Goal: Communication & Community: Answer question/provide support

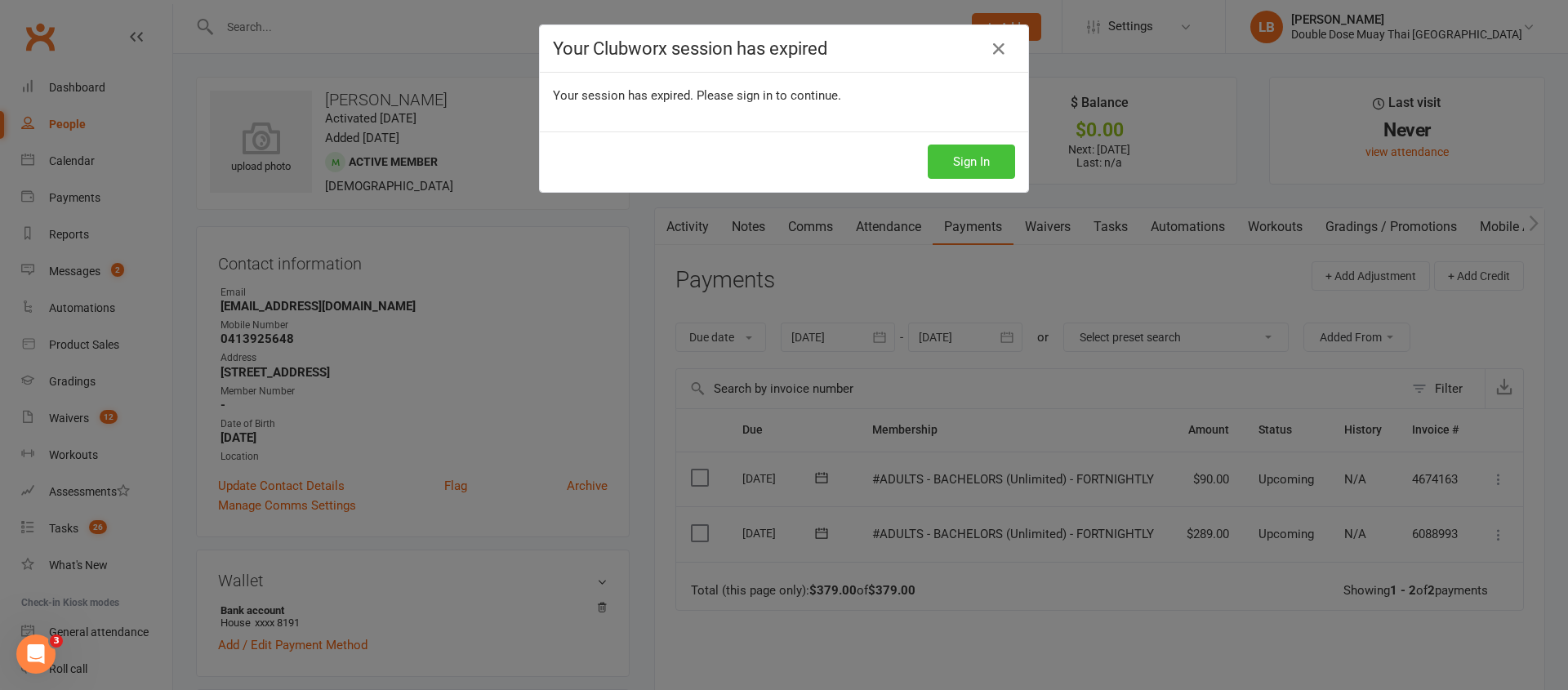
click at [953, 166] on button "Sign In" at bounding box center [971, 162] width 87 height 34
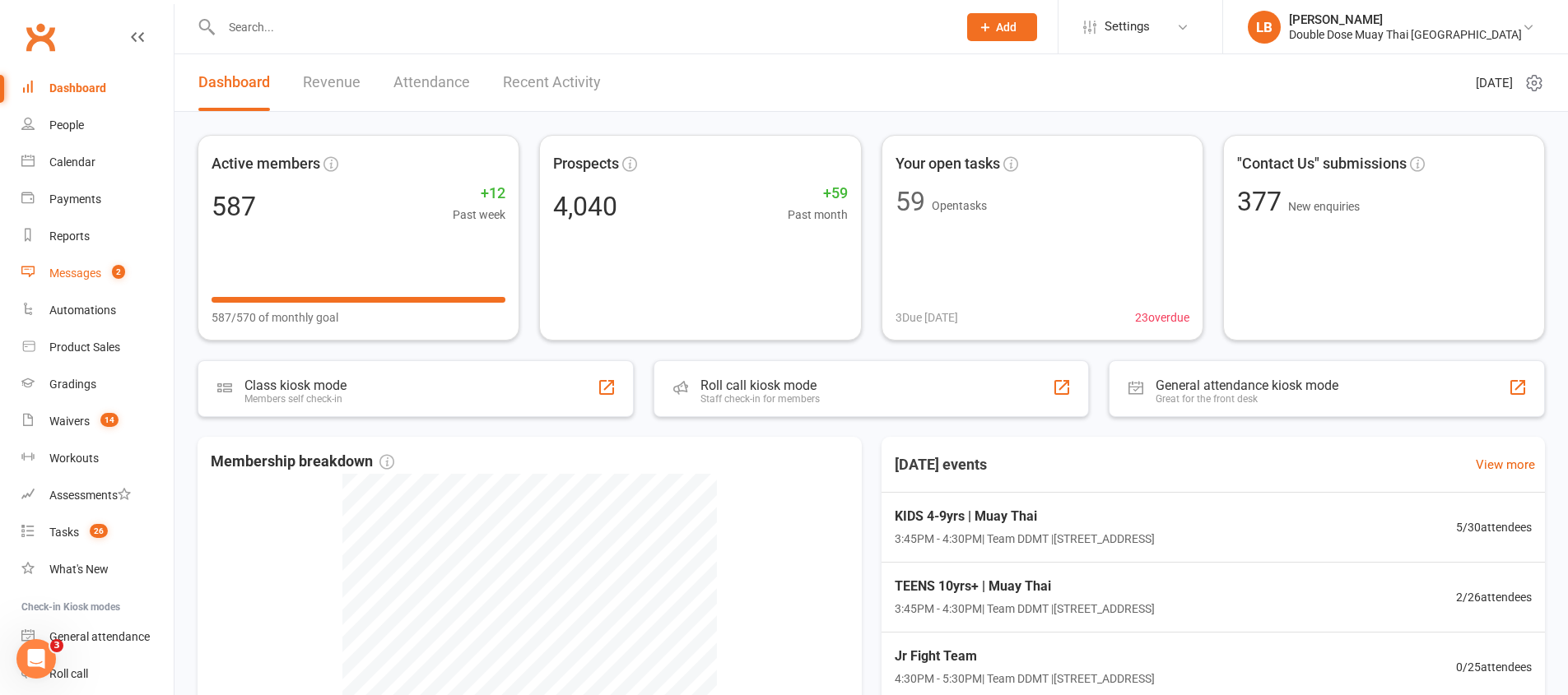
click at [63, 282] on link "Messages 2" at bounding box center [97, 273] width 152 height 37
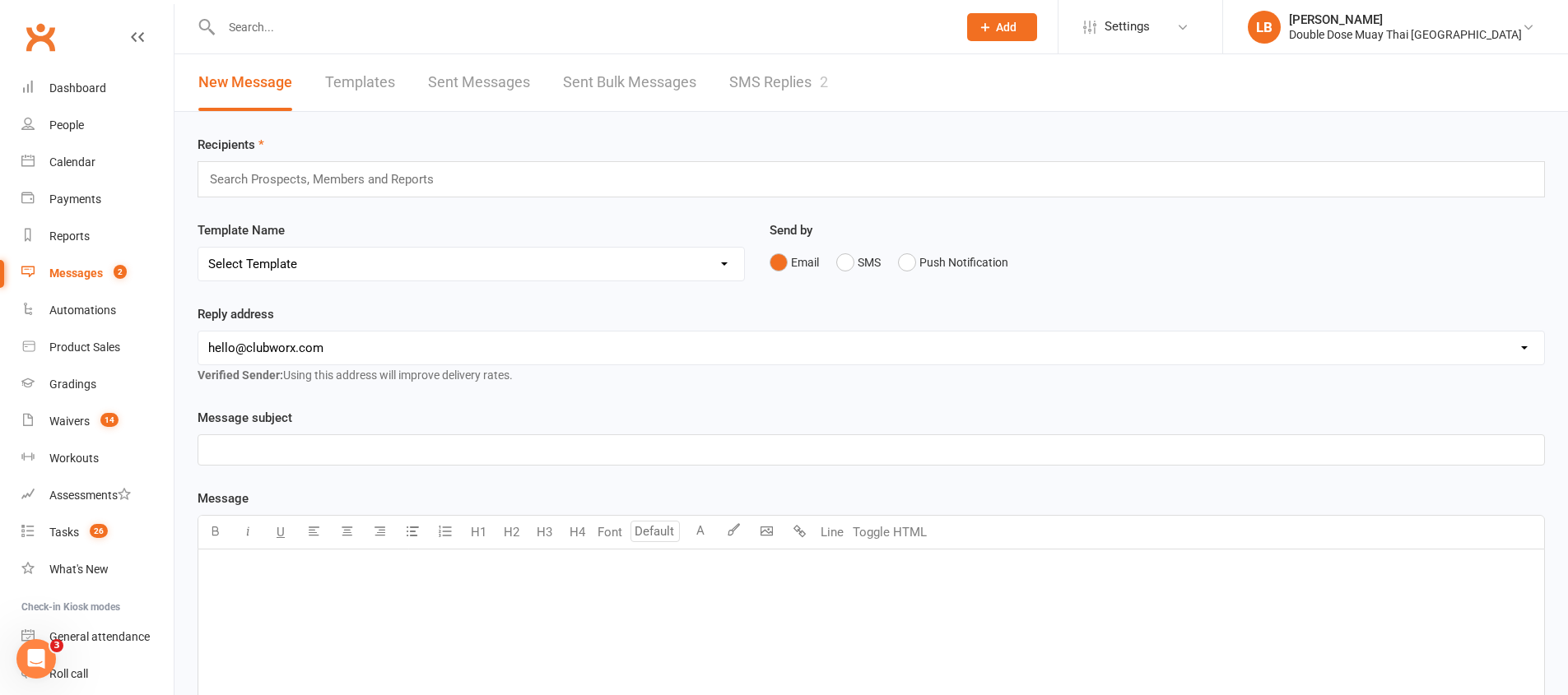
click at [761, 89] on link "SMS Replies 2" at bounding box center [778, 82] width 99 height 57
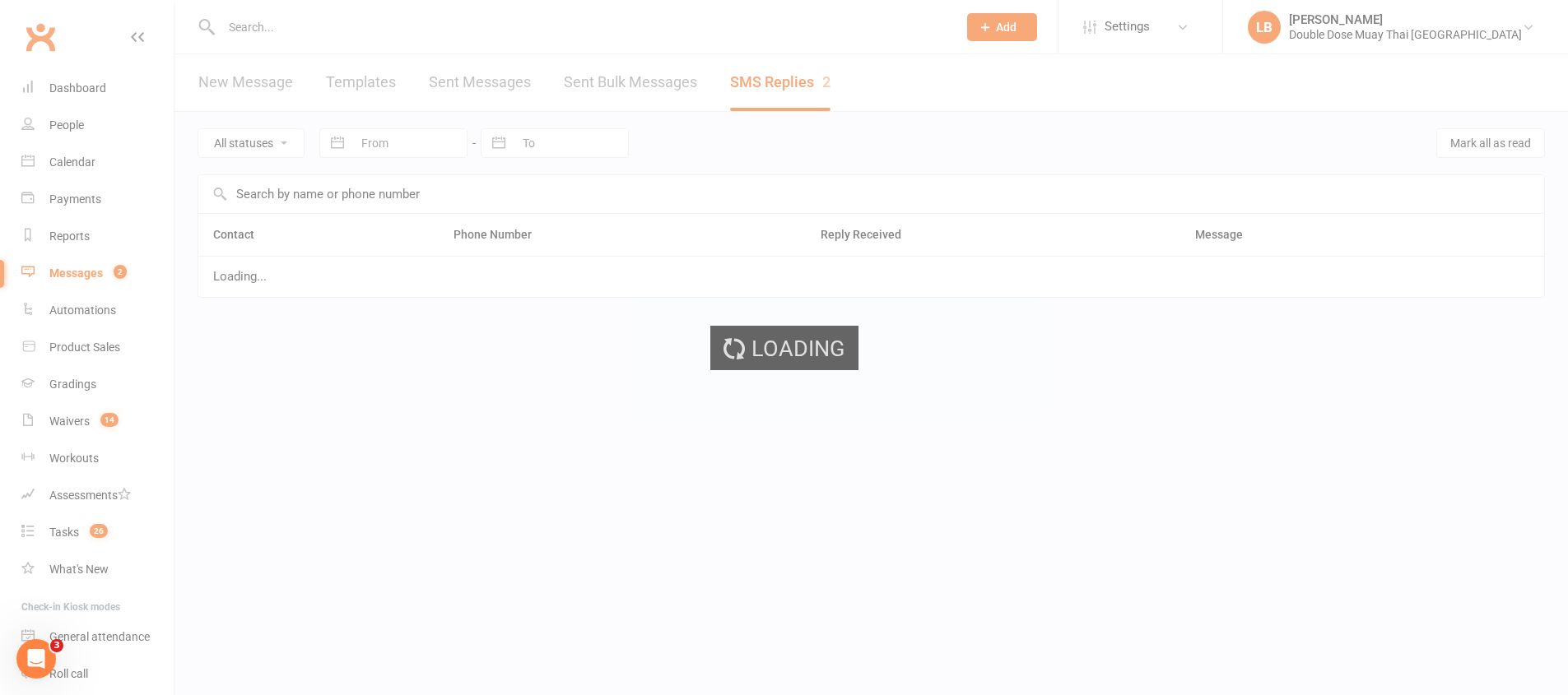
click at [761, 89] on div "Loading" at bounding box center [784, 348] width 1568 height 695
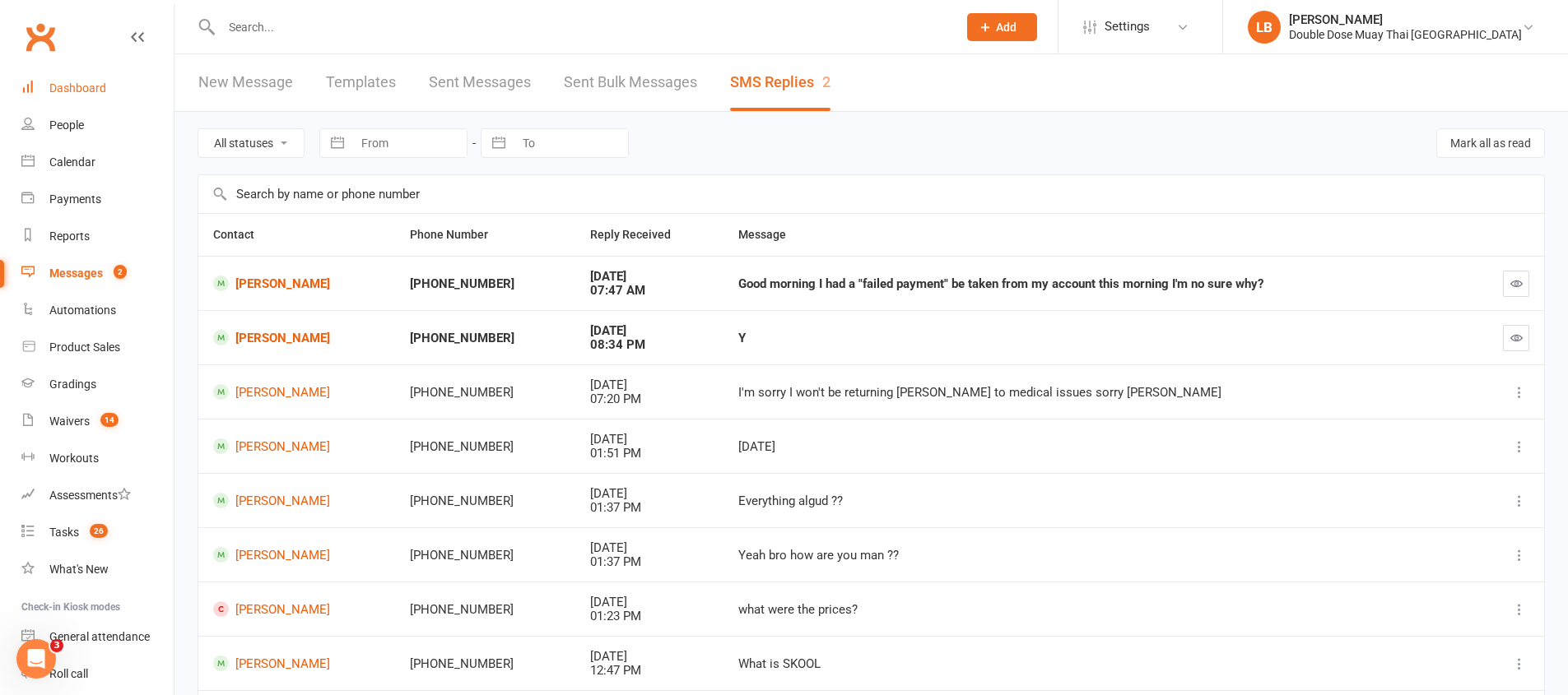
click at [90, 79] on link "Dashboard" at bounding box center [97, 89] width 152 height 37
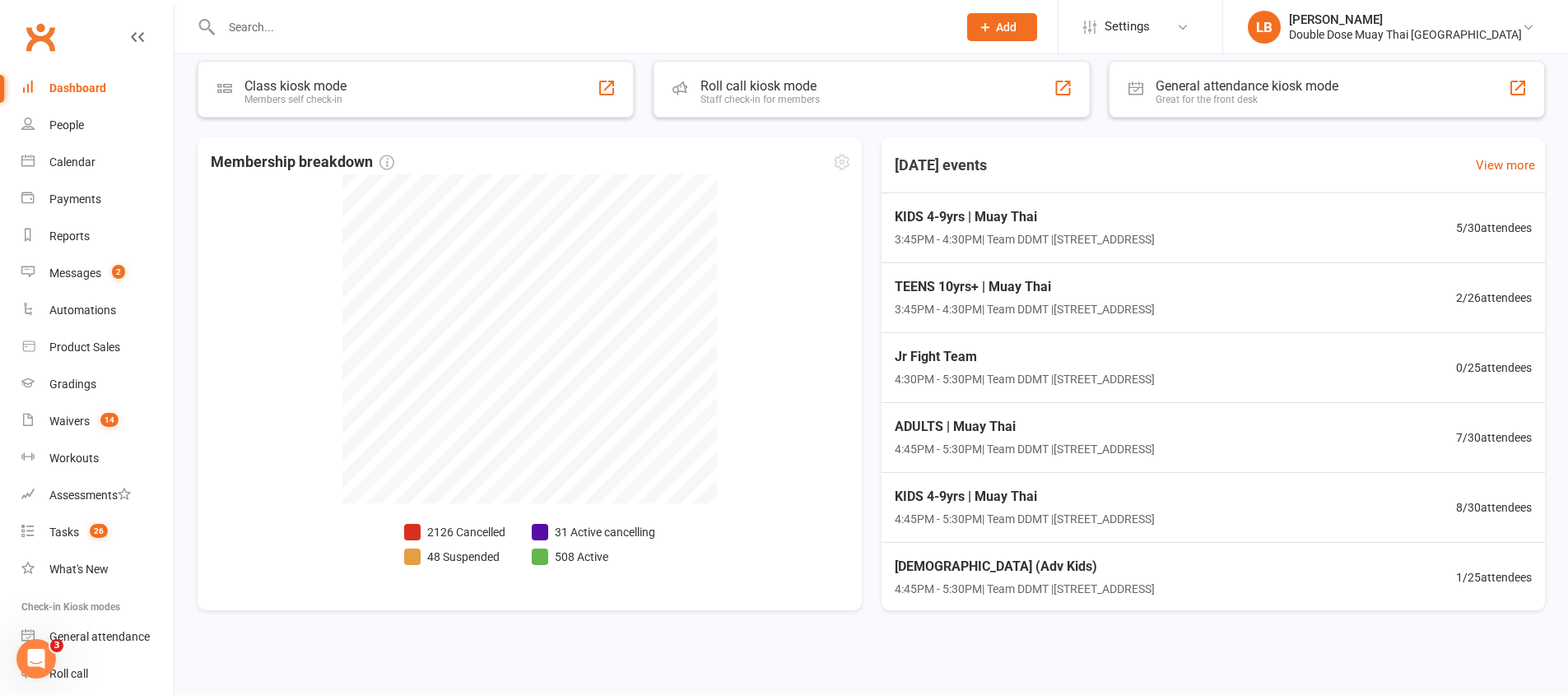
scroll to position [301, 0]
click at [118, 538] on link "Tasks 26" at bounding box center [97, 532] width 152 height 37
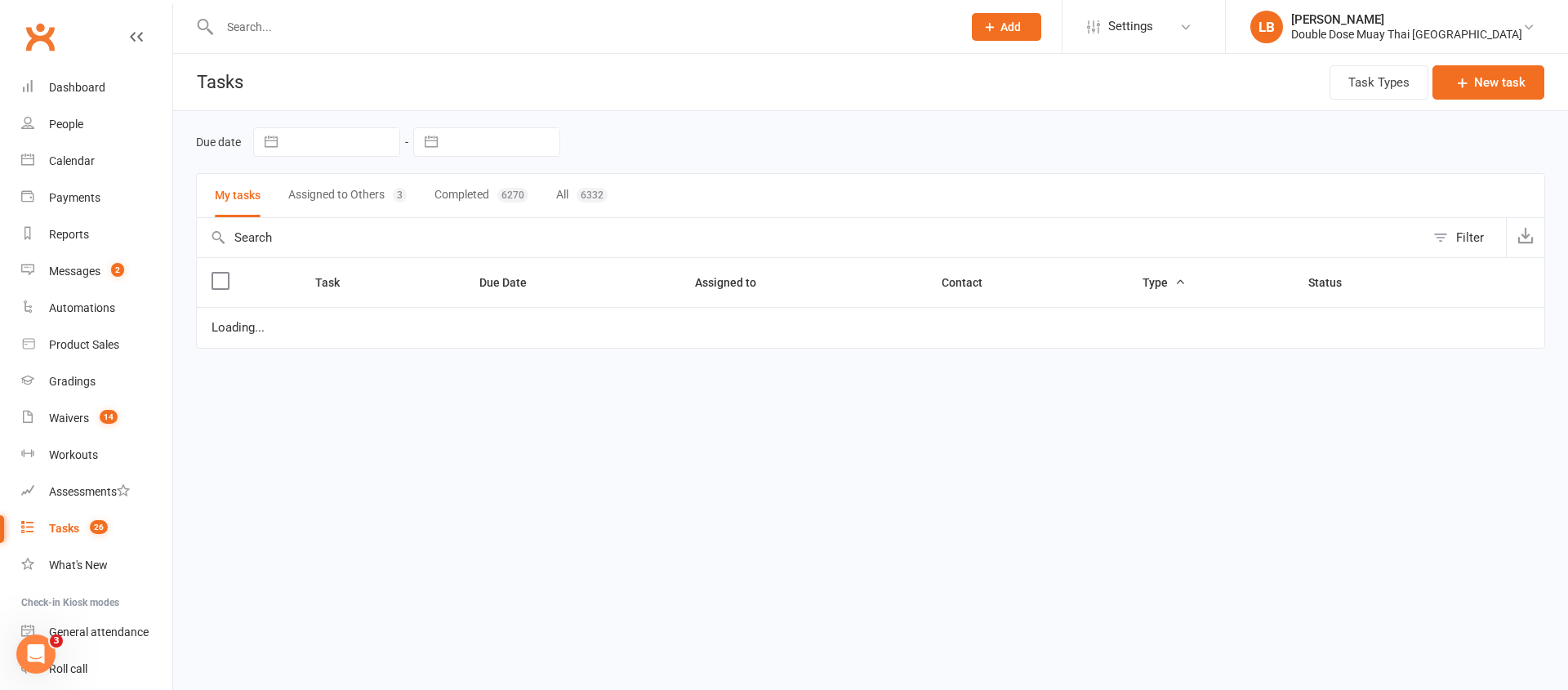
select select "started"
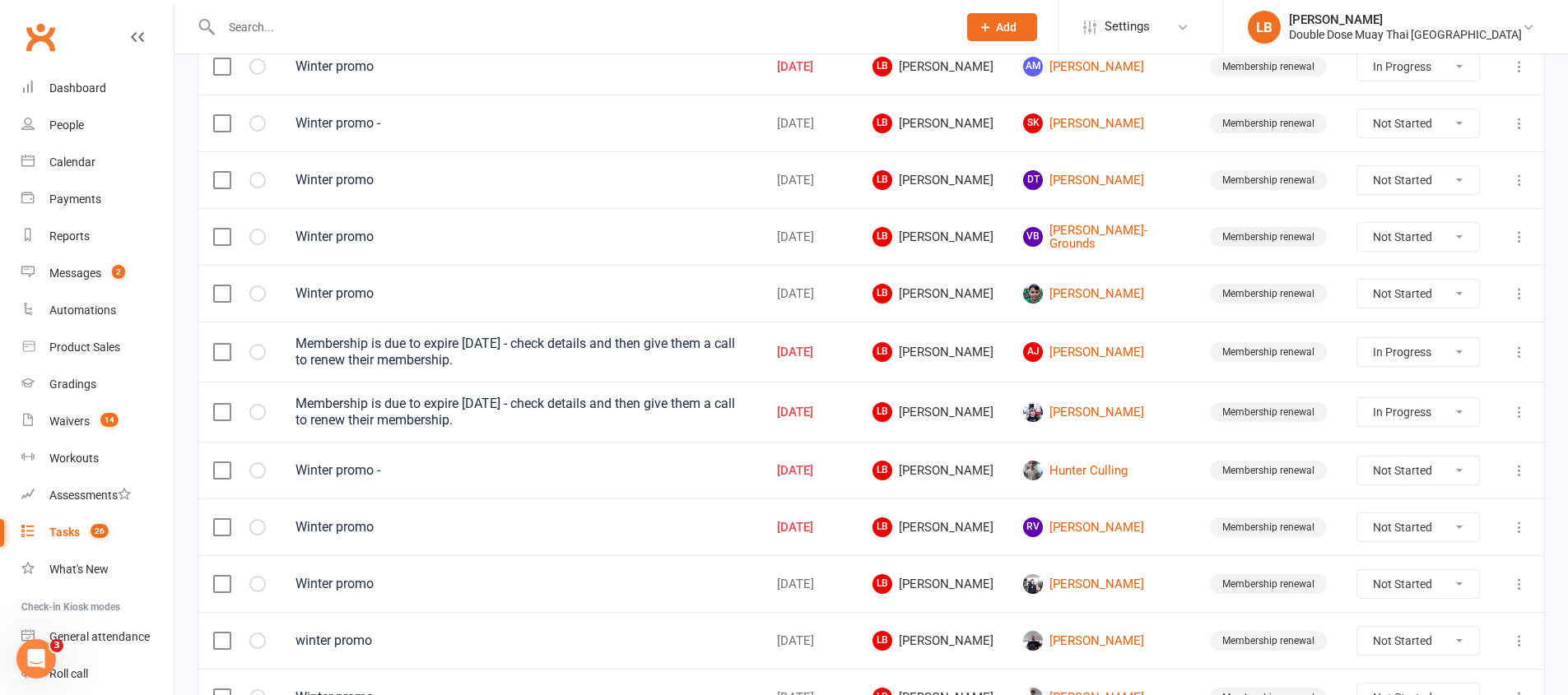
scroll to position [1164, 0]
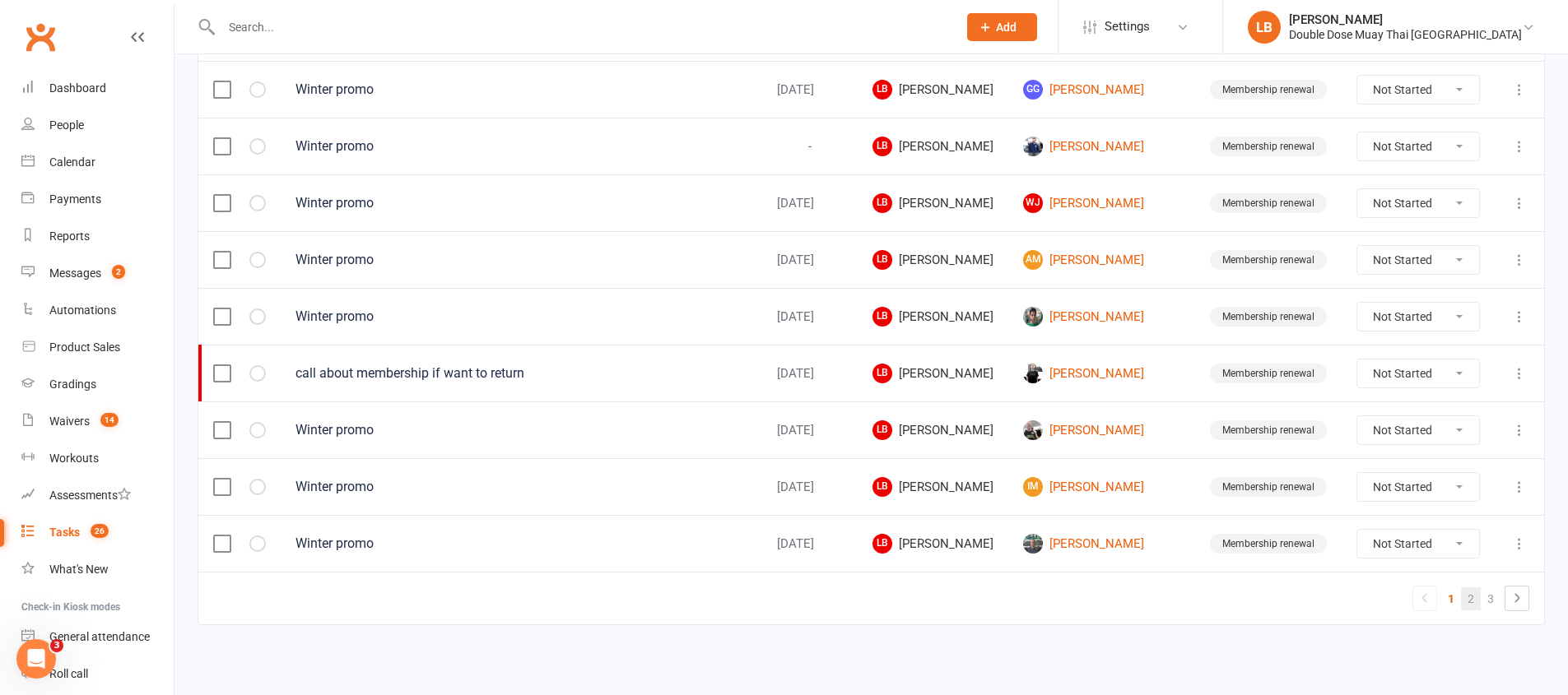
click at [1476, 598] on link "2" at bounding box center [1471, 599] width 20 height 23
select select "started"
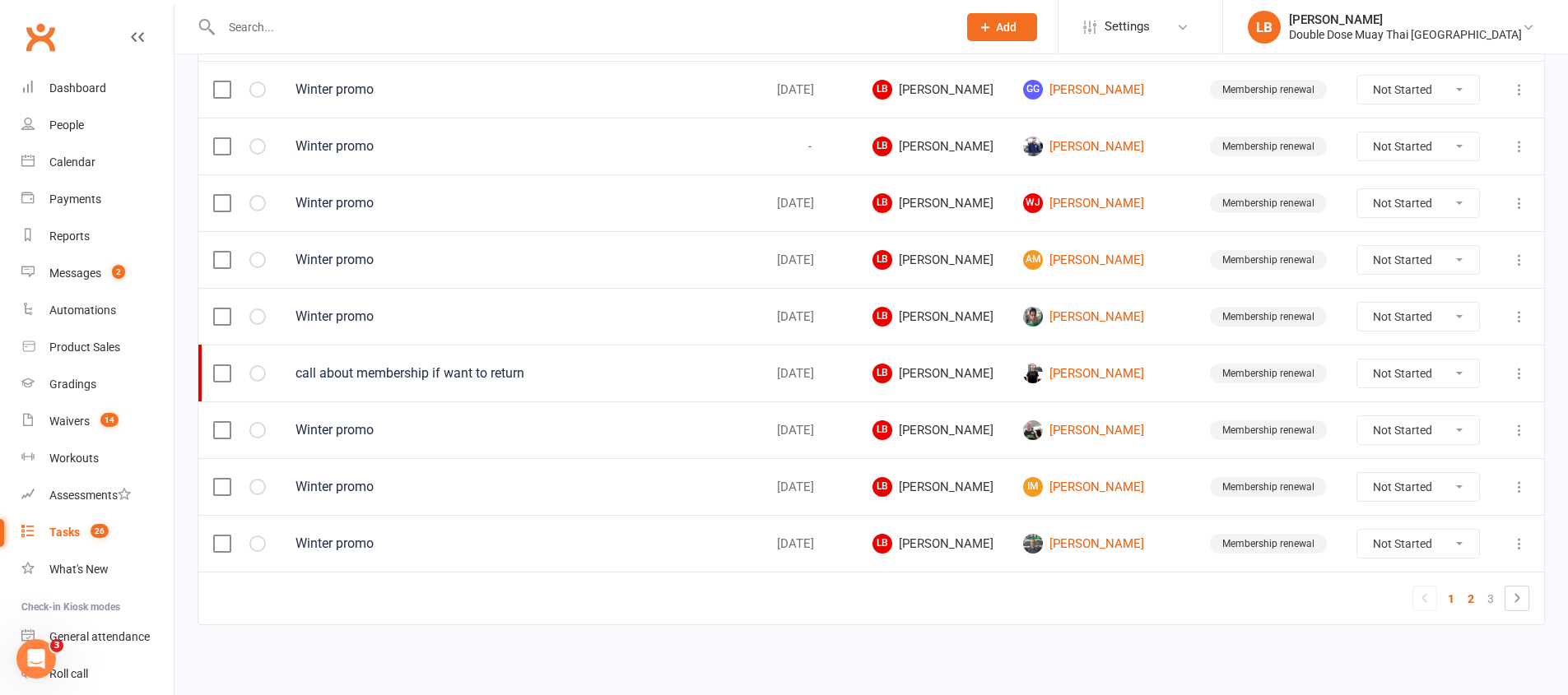
select select "started"
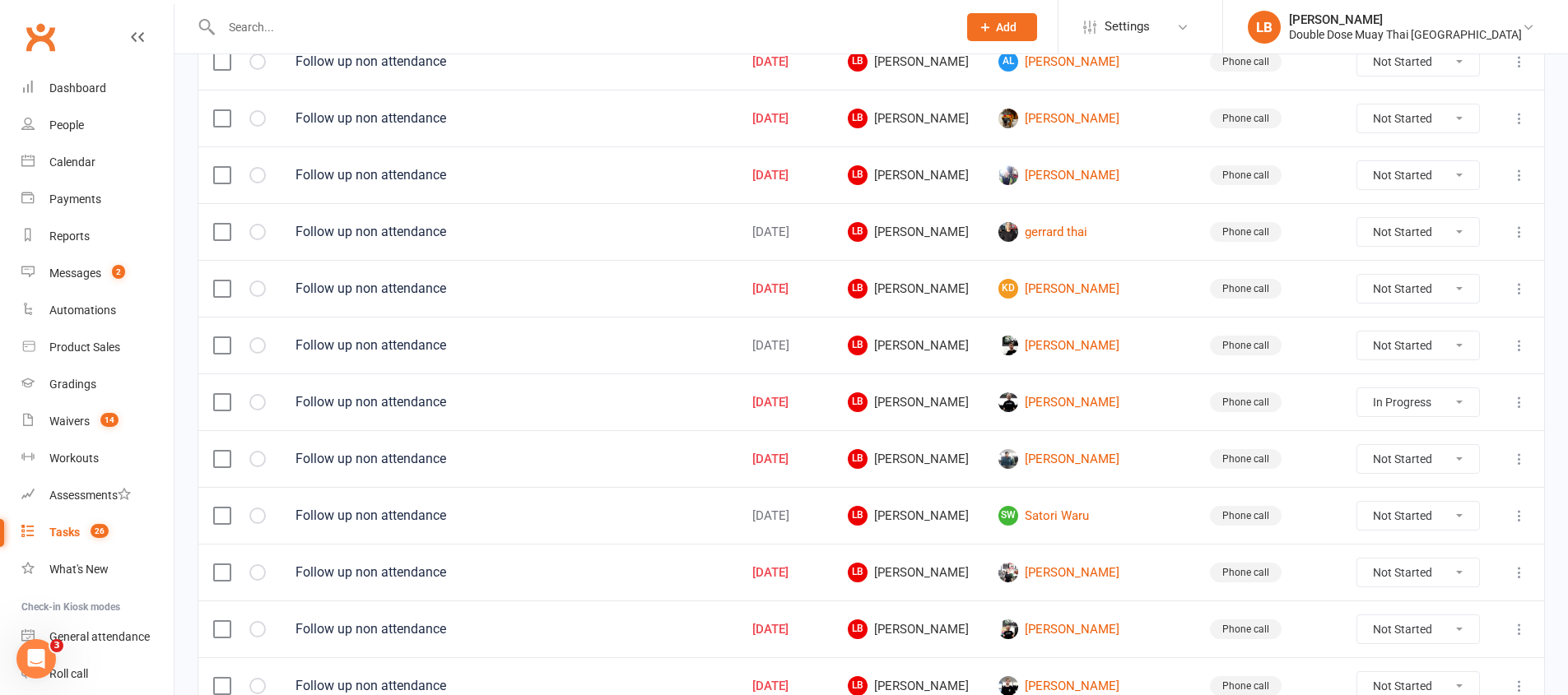
scroll to position [535, 0]
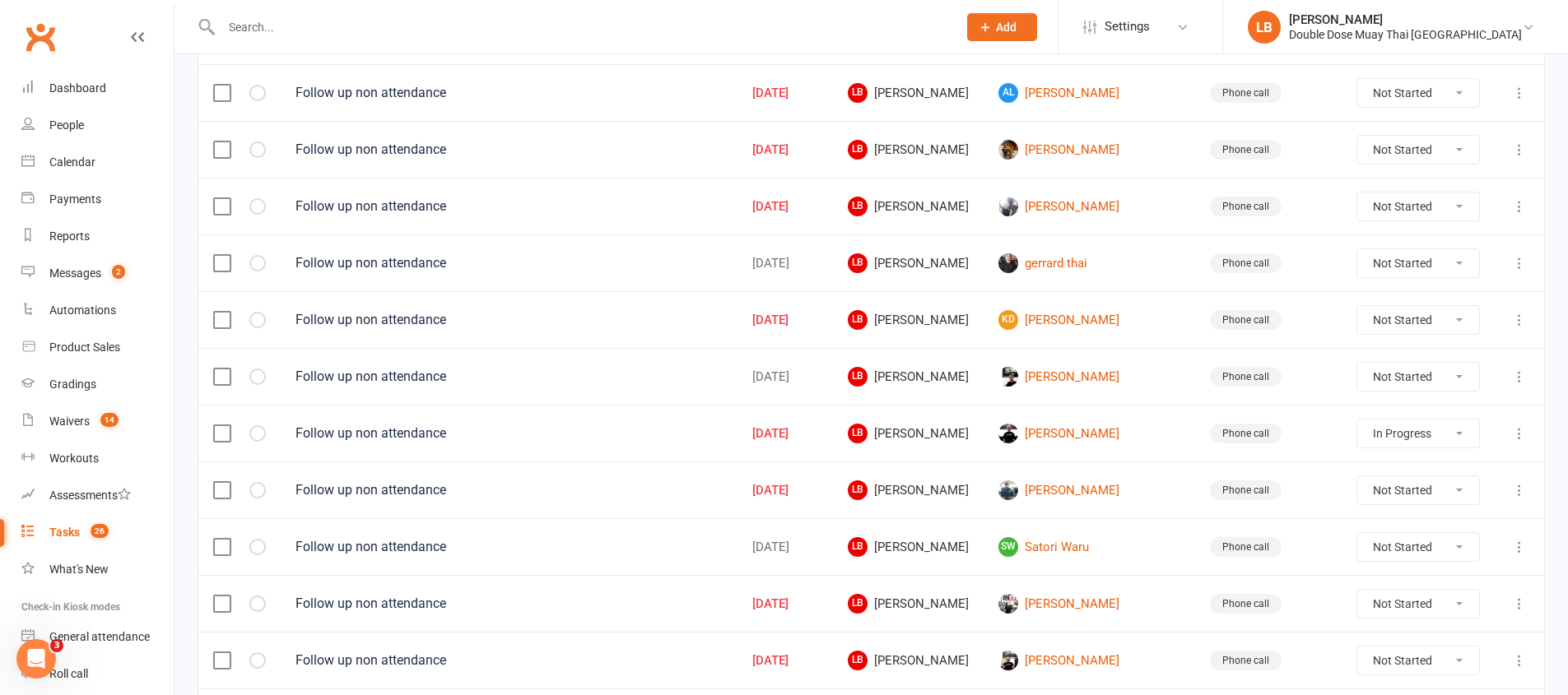
click at [1422, 263] on select "Not Started In Progress Waiting Complete" at bounding box center [1418, 263] width 121 height 28
select select "unstarted"
select select "started"
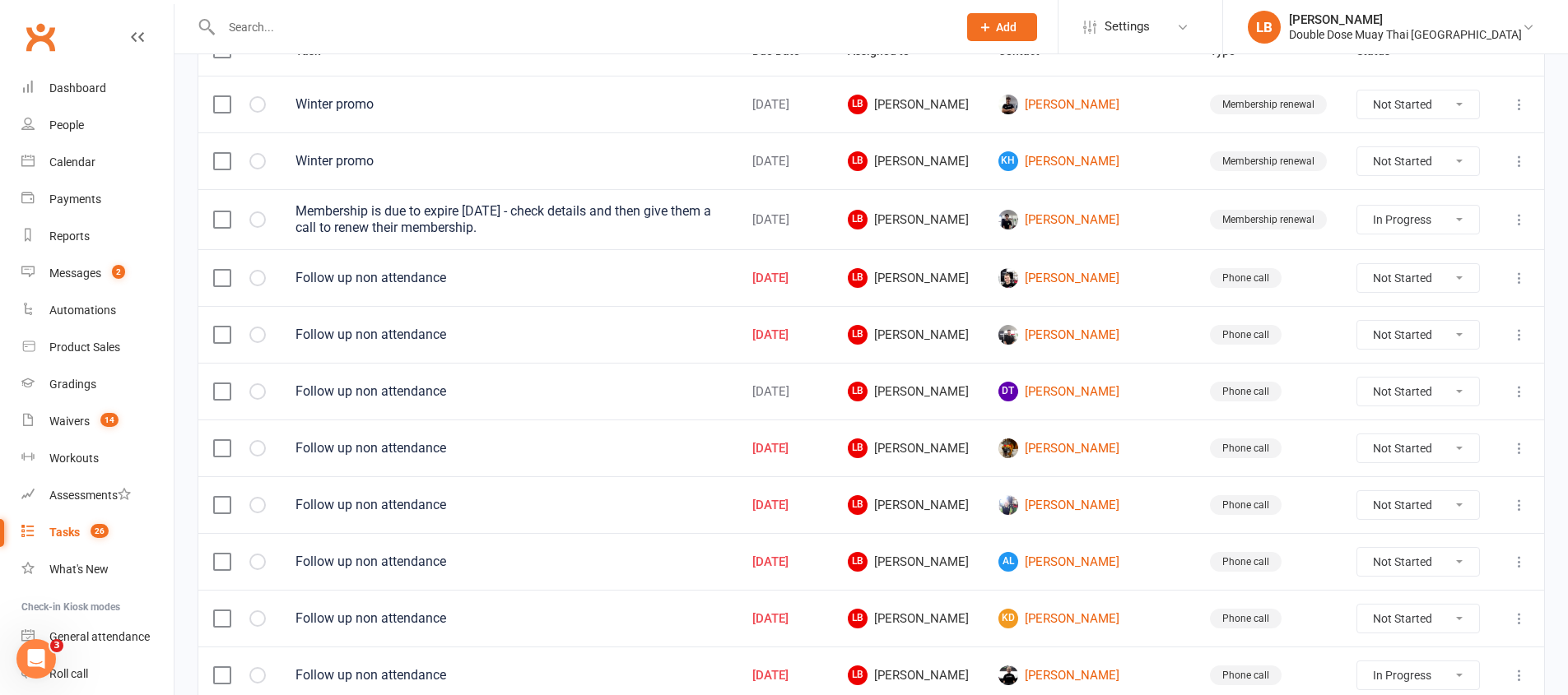
scroll to position [202, 0]
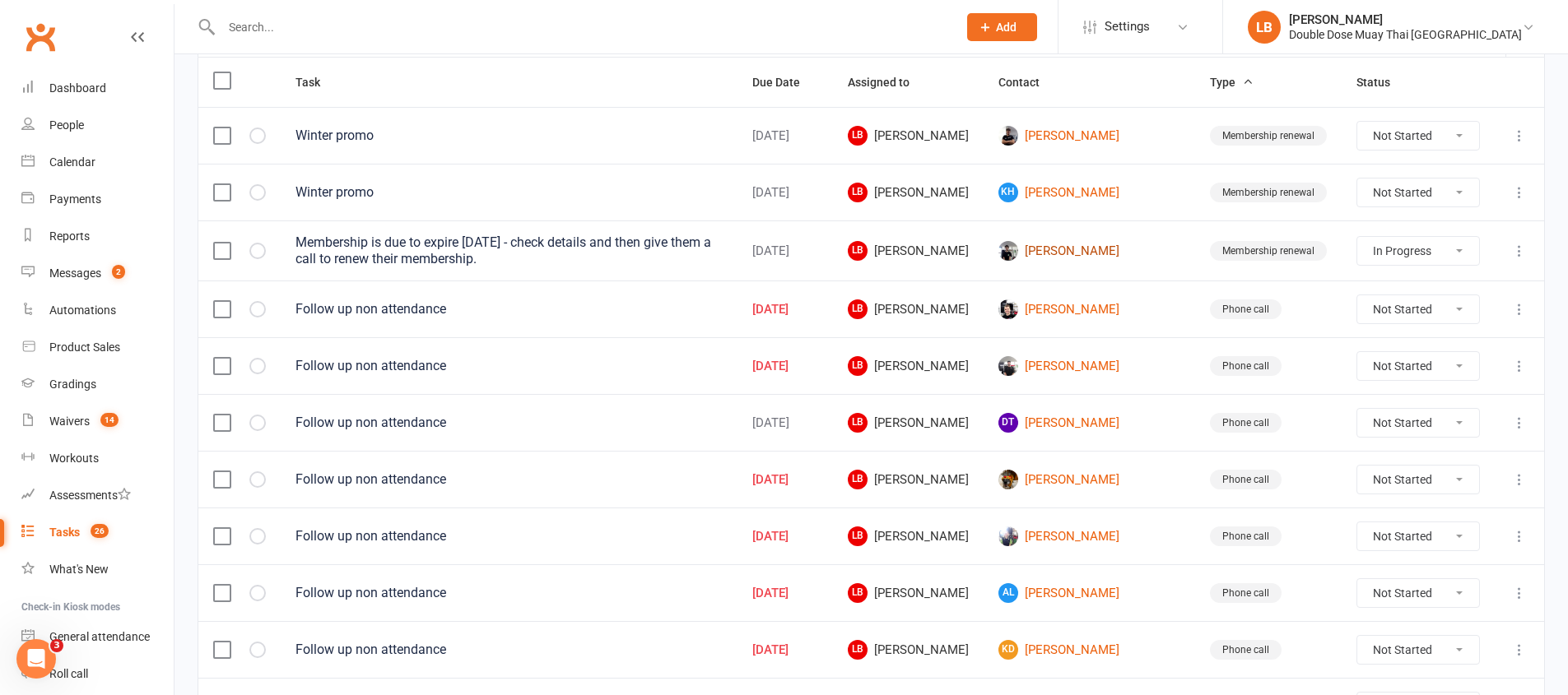
click at [1089, 258] on link "[PERSON_NAME]" at bounding box center [1089, 250] width 182 height 20
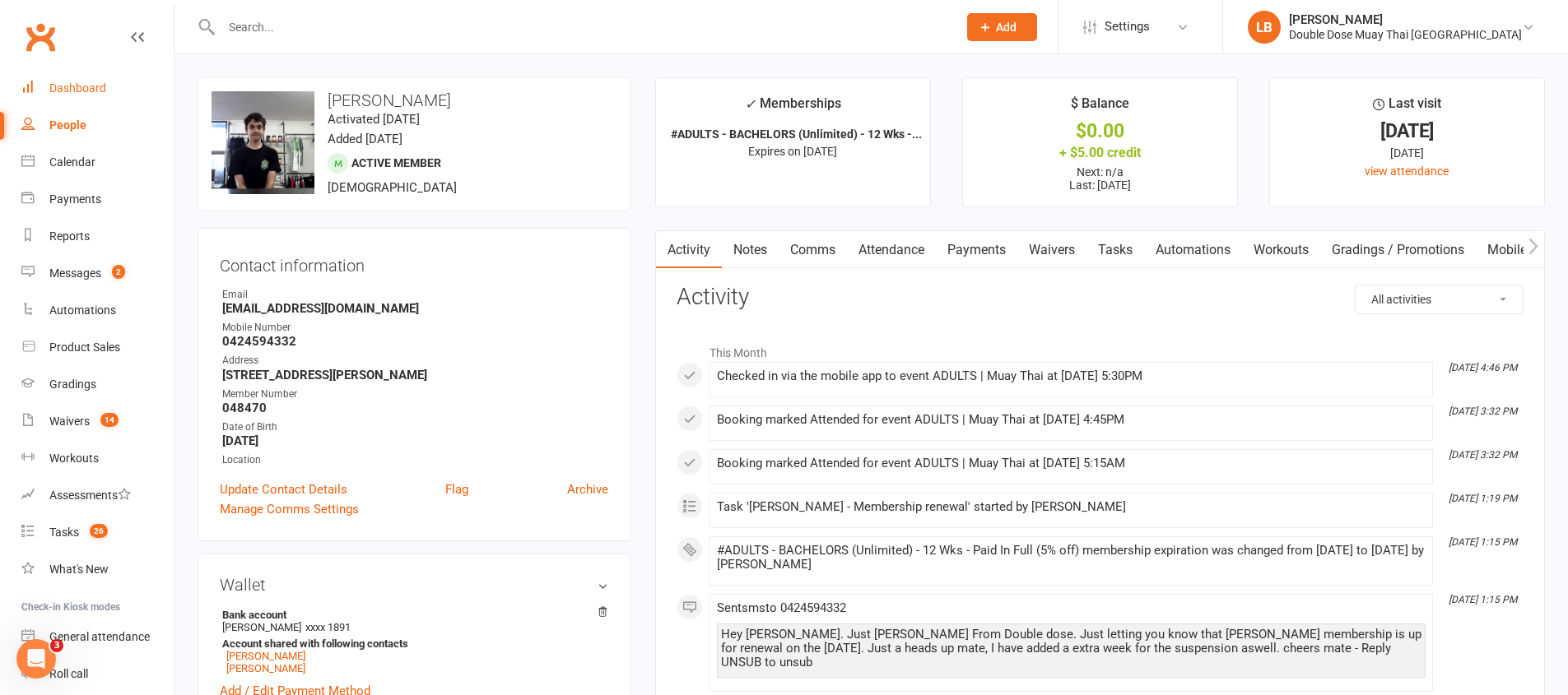
click at [94, 93] on div "Dashboard" at bounding box center [77, 89] width 57 height 13
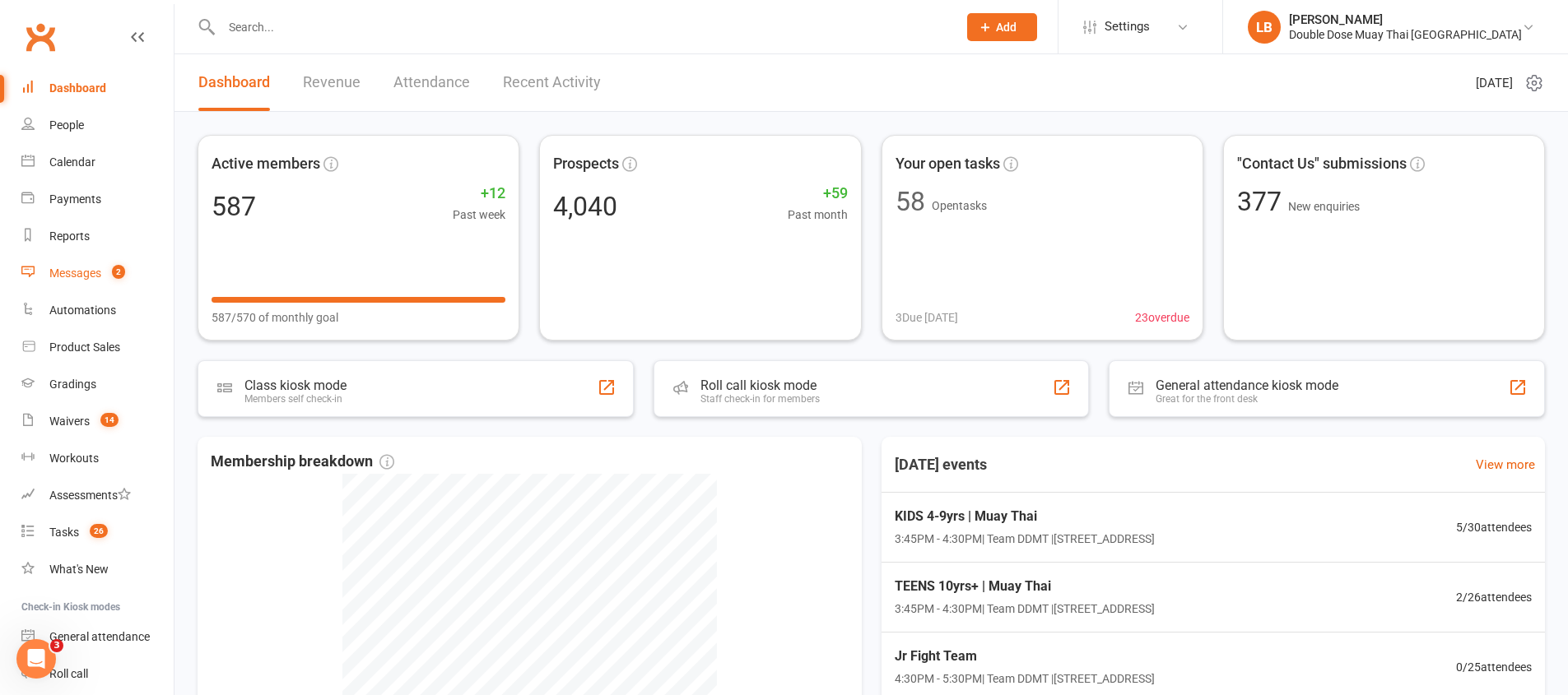
click at [76, 268] on div "Messages" at bounding box center [75, 273] width 52 height 13
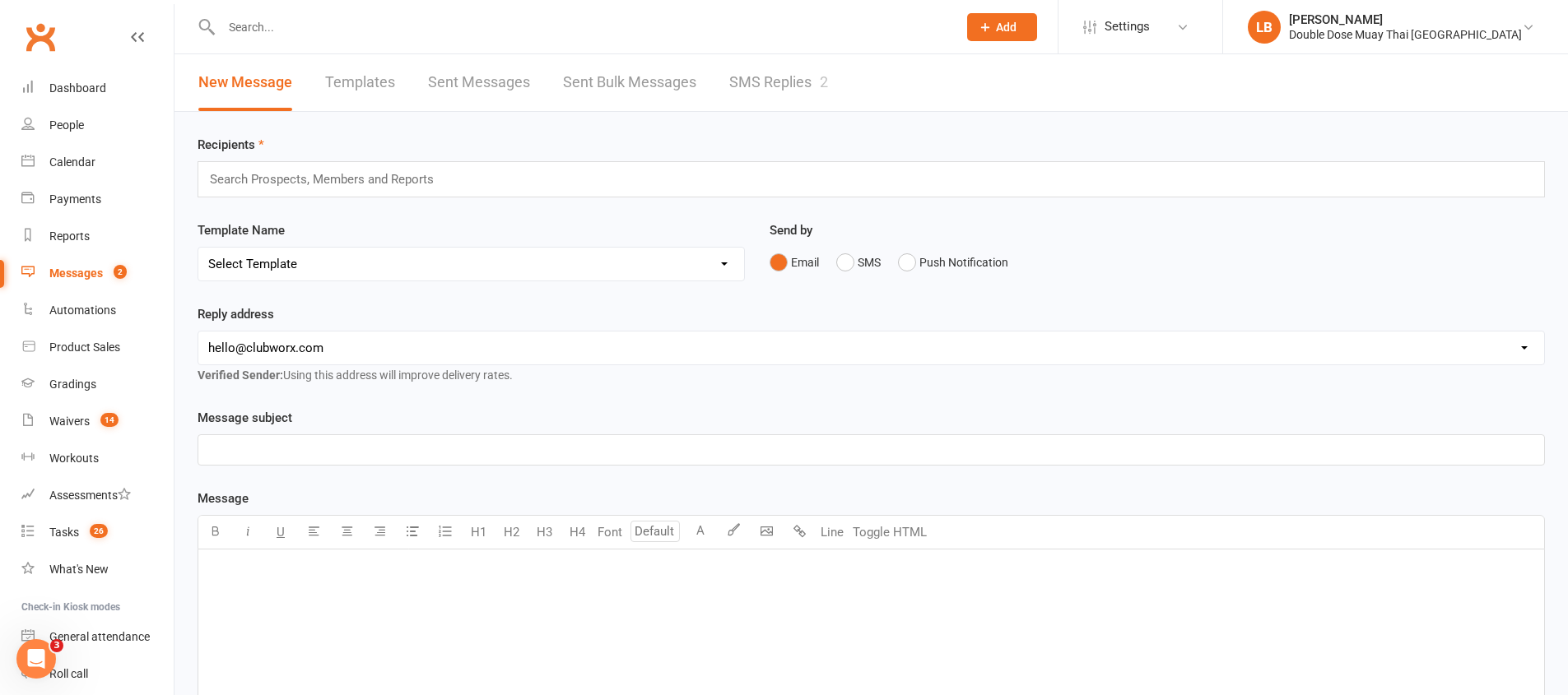
click at [830, 65] on div "New Message Templates Sent Messages Sent Bulk Messages SMS Replies 2" at bounding box center [512, 82] width 677 height 57
click at [840, 85] on div "New Message Templates Sent Messages Sent Bulk Messages SMS Replies 2" at bounding box center [512, 82] width 677 height 57
click at [819, 98] on link "SMS Replies 2" at bounding box center [778, 82] width 99 height 57
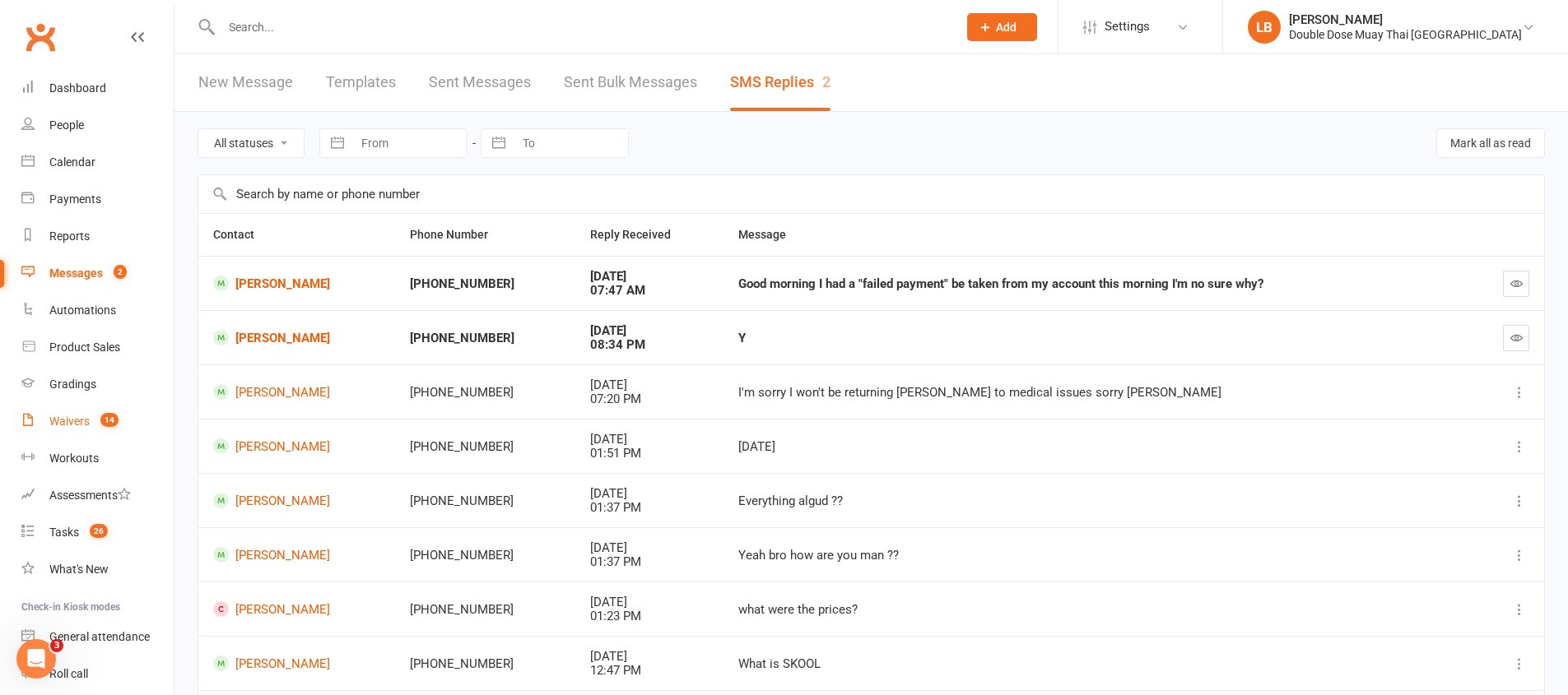
click at [76, 418] on div "Waivers" at bounding box center [69, 422] width 40 height 13
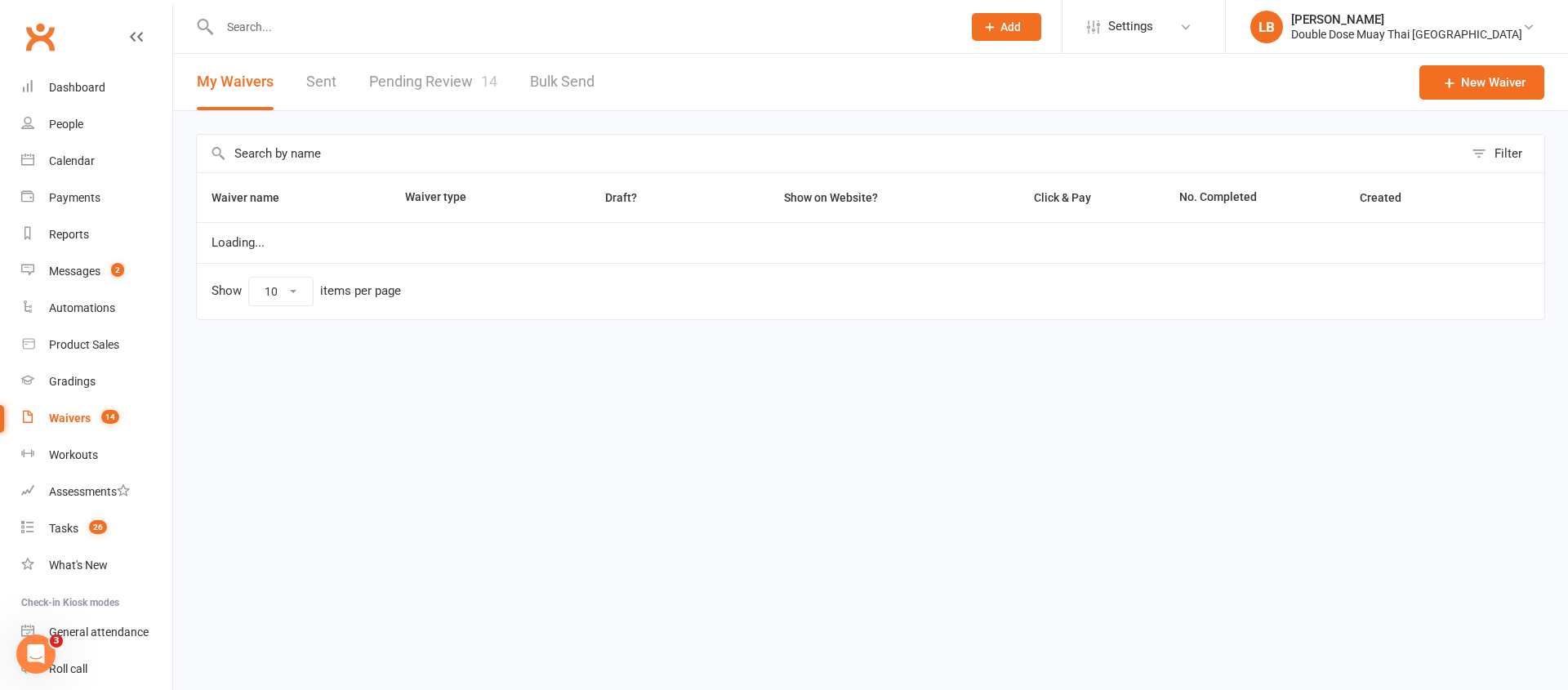
select select "100"
click at [419, 81] on link "Pending Review 14" at bounding box center [433, 81] width 128 height 56
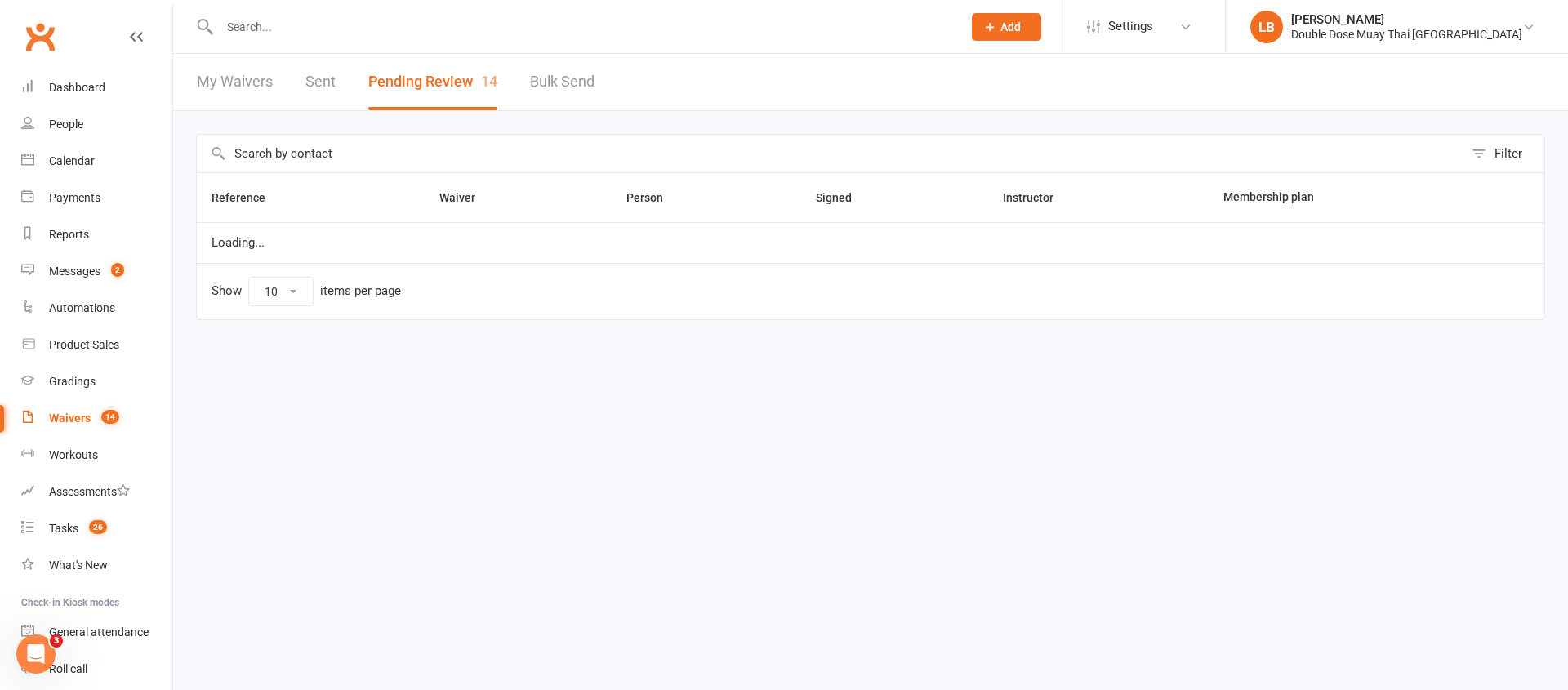
select select "100"
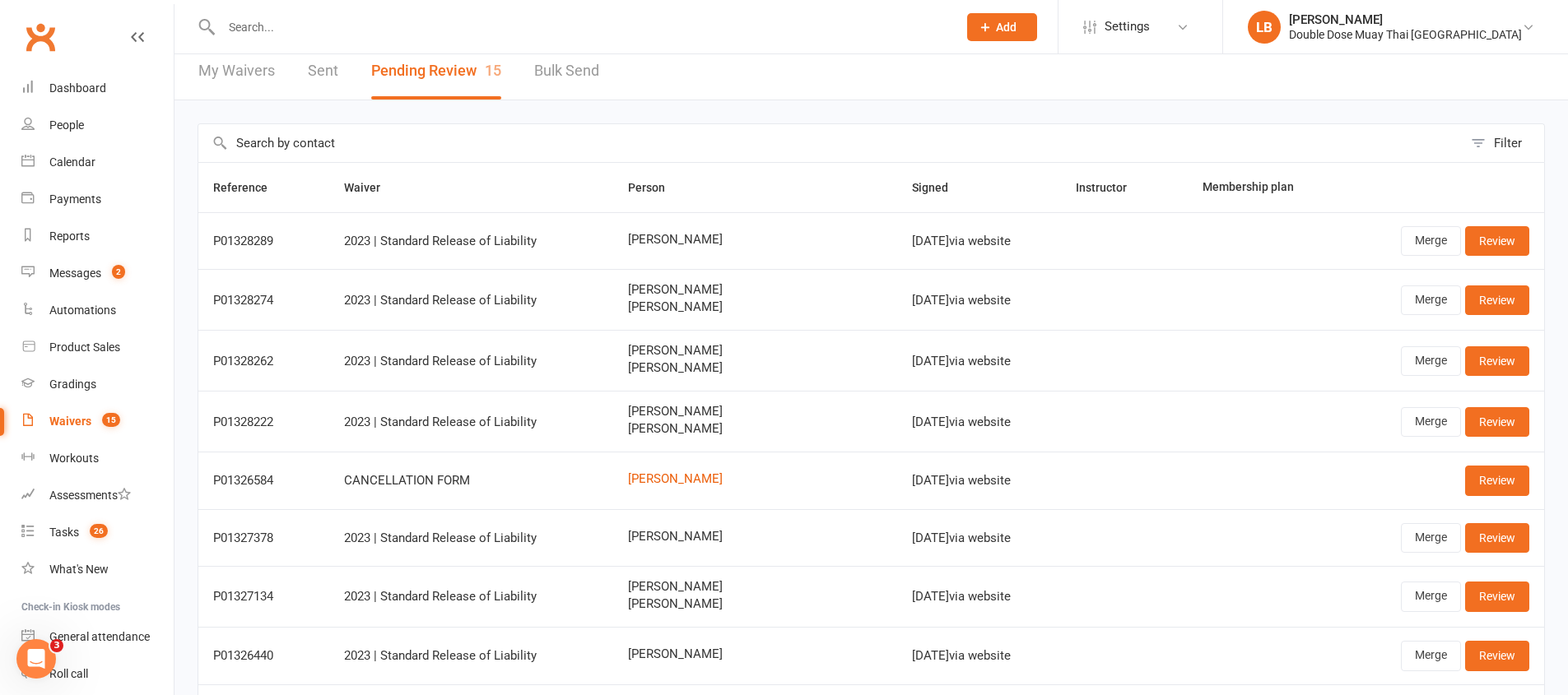
scroll to position [25, 0]
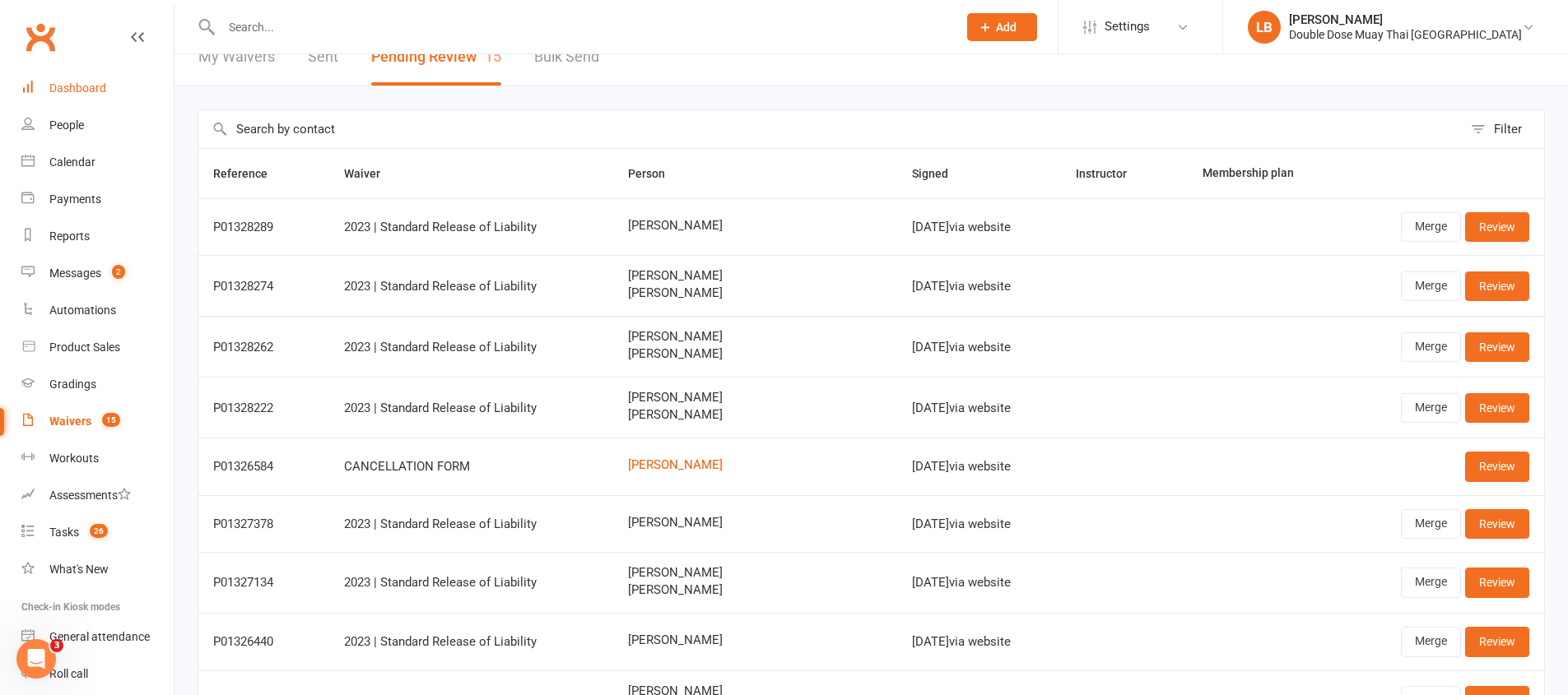
click at [126, 86] on link "Dashboard" at bounding box center [97, 89] width 152 height 37
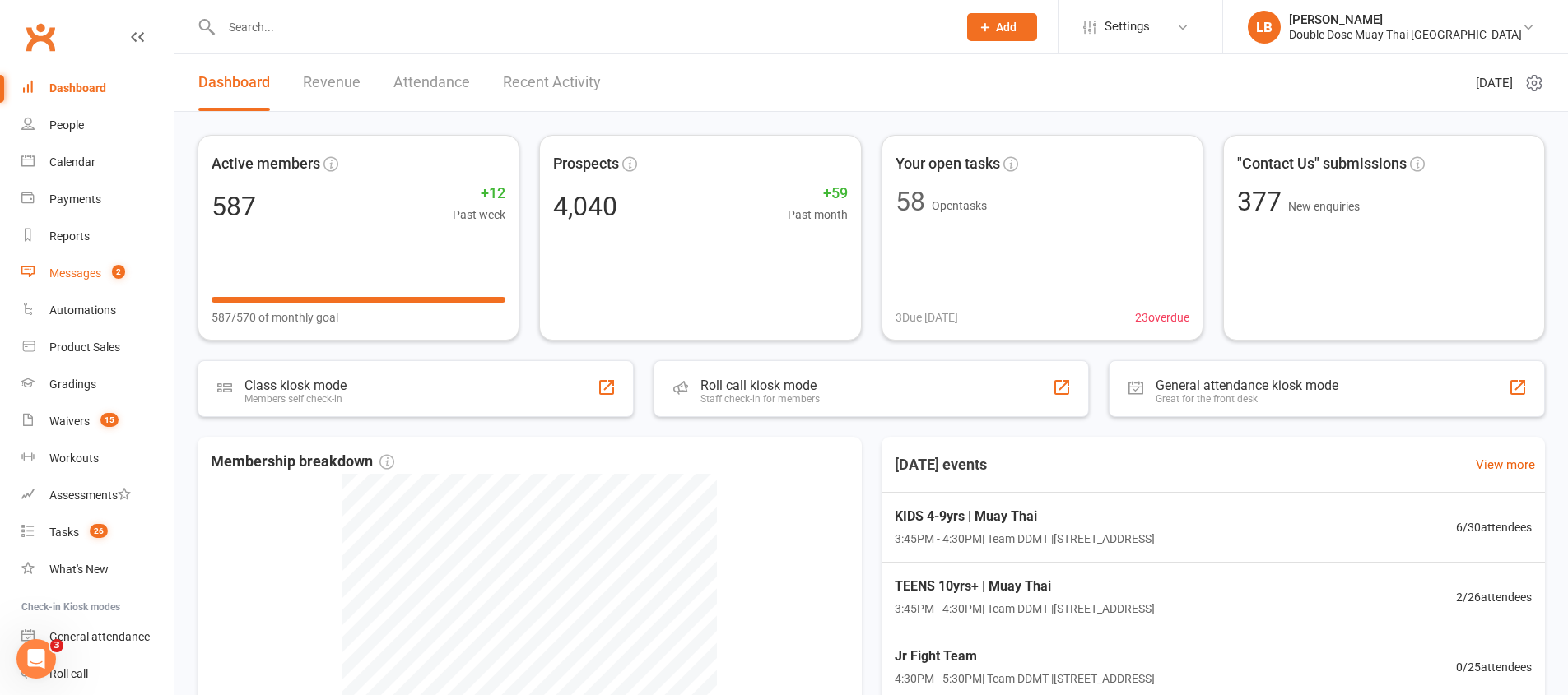
click at [92, 282] on link "Messages 2" at bounding box center [97, 273] width 152 height 37
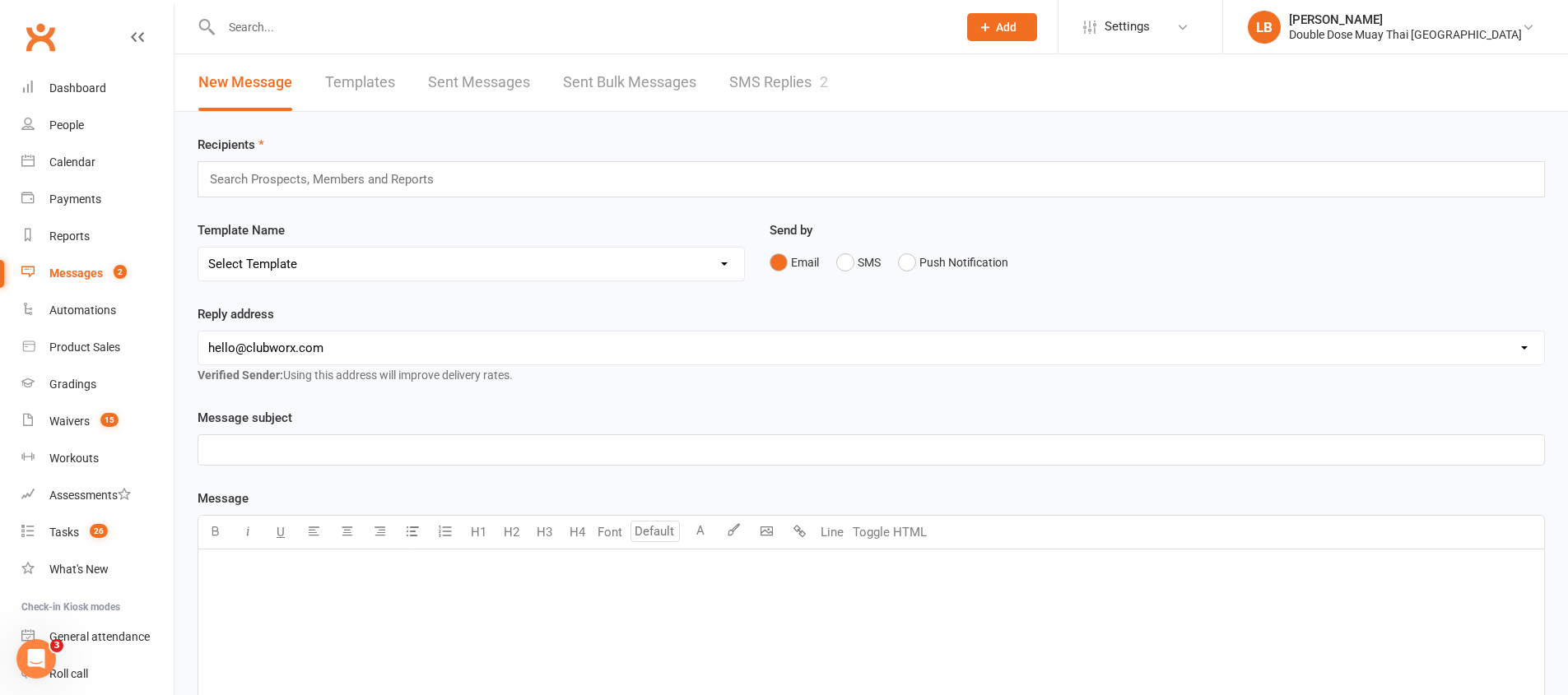
click at [762, 61] on link "SMS Replies 2" at bounding box center [778, 82] width 99 height 57
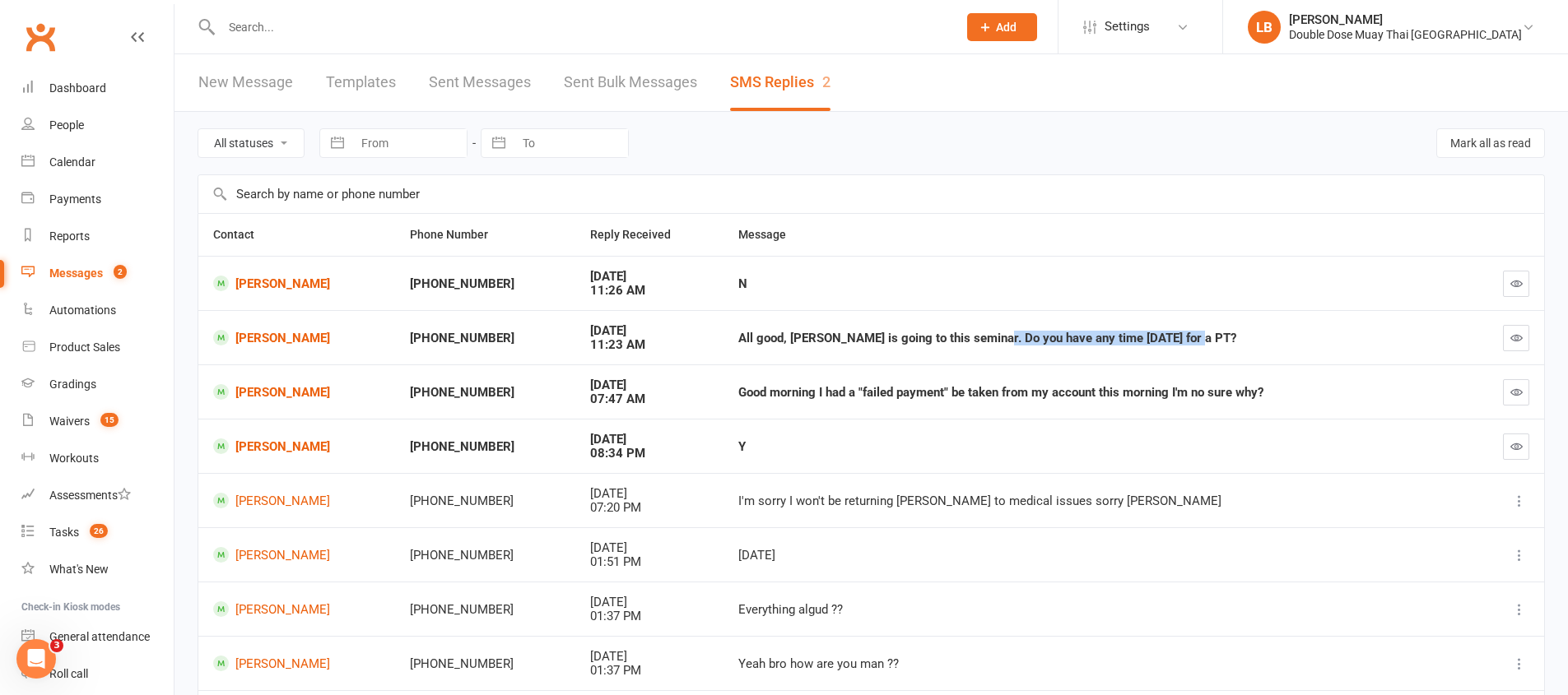
drag, startPoint x: 968, startPoint y: 340, endPoint x: 1141, endPoint y: 348, distance: 173.2
click at [1141, 348] on td "All good, [PERSON_NAME] is going to this seminar. Do you have any time [DATE] f…" at bounding box center [1095, 337] width 745 height 54
drag, startPoint x: 811, startPoint y: 338, endPoint x: 960, endPoint y: 351, distance: 149.6
click at [945, 349] on td "All good, [PERSON_NAME] is going to this seminar. Do you have any time [DATE] f…" at bounding box center [1095, 337] width 745 height 54
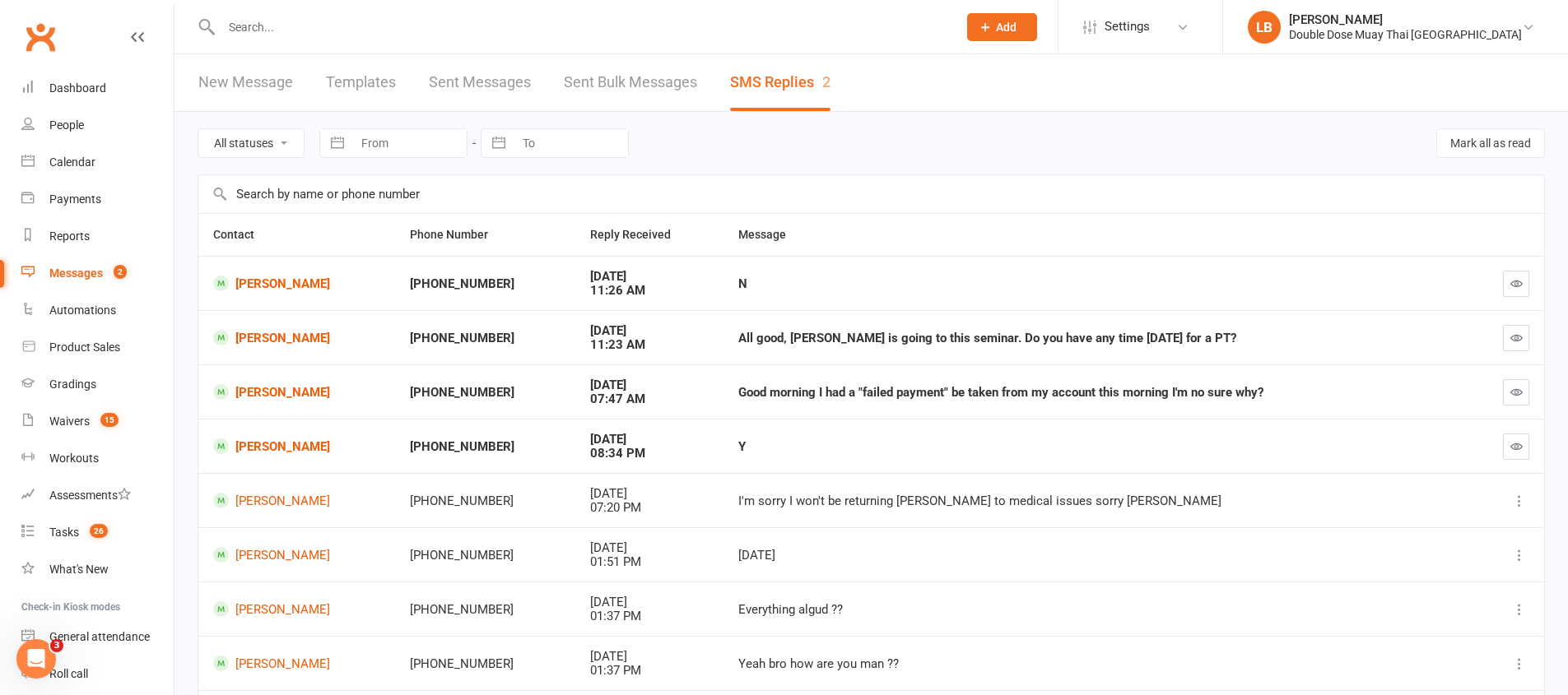
click at [972, 352] on td "All good, [PERSON_NAME] is going to this seminar. Do you have any time [DATE] f…" at bounding box center [1095, 337] width 745 height 54
drag, startPoint x: 944, startPoint y: 340, endPoint x: 1186, endPoint y: 352, distance: 242.3
click at [1173, 349] on td "All good, [PERSON_NAME] is going to this seminar. Do you have any time [DATE] f…" at bounding box center [1095, 337] width 745 height 54
click at [1186, 352] on td "All good, [PERSON_NAME] is going to this seminar. Do you have any time [DATE] f…" at bounding box center [1095, 337] width 745 height 54
click at [274, 341] on link "[PERSON_NAME]" at bounding box center [297, 338] width 168 height 15
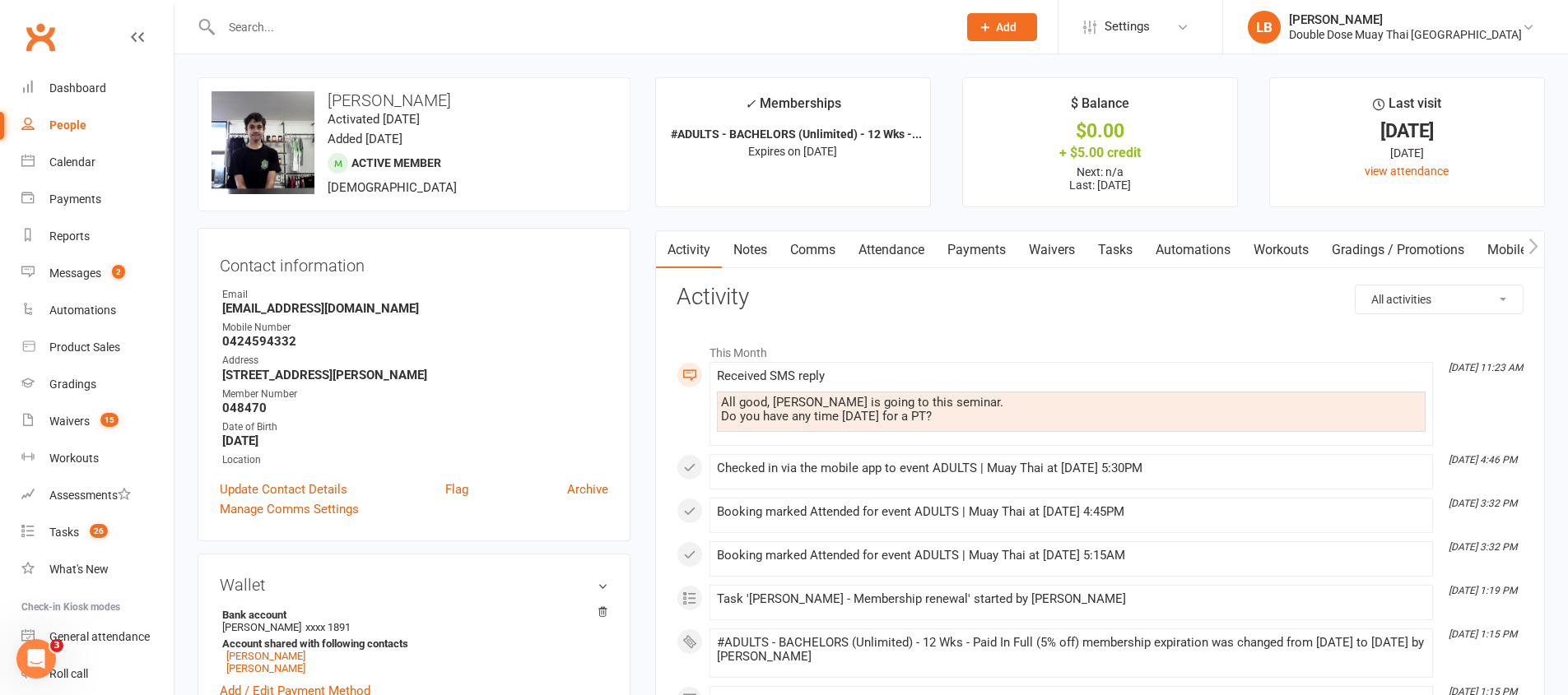
drag, startPoint x: 843, startPoint y: 429, endPoint x: 882, endPoint y: 432, distance: 39.1
click at [875, 432] on div "Received SMS reply All good, [PERSON_NAME] is going to this seminar. Do you hav…" at bounding box center [1071, 404] width 709 height 69
click at [817, 254] on link "Comms" at bounding box center [813, 249] width 68 height 38
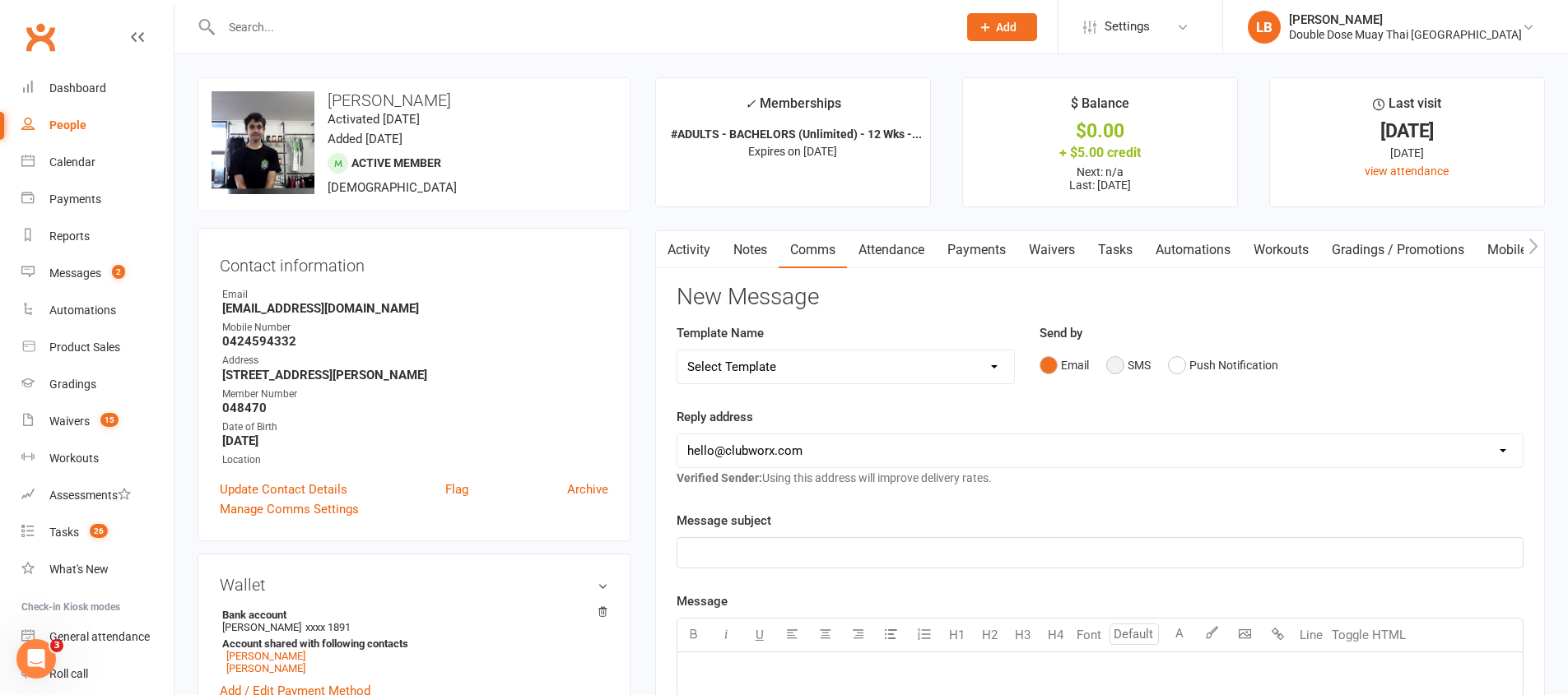
click at [1129, 354] on button "SMS" at bounding box center [1129, 365] width 44 height 31
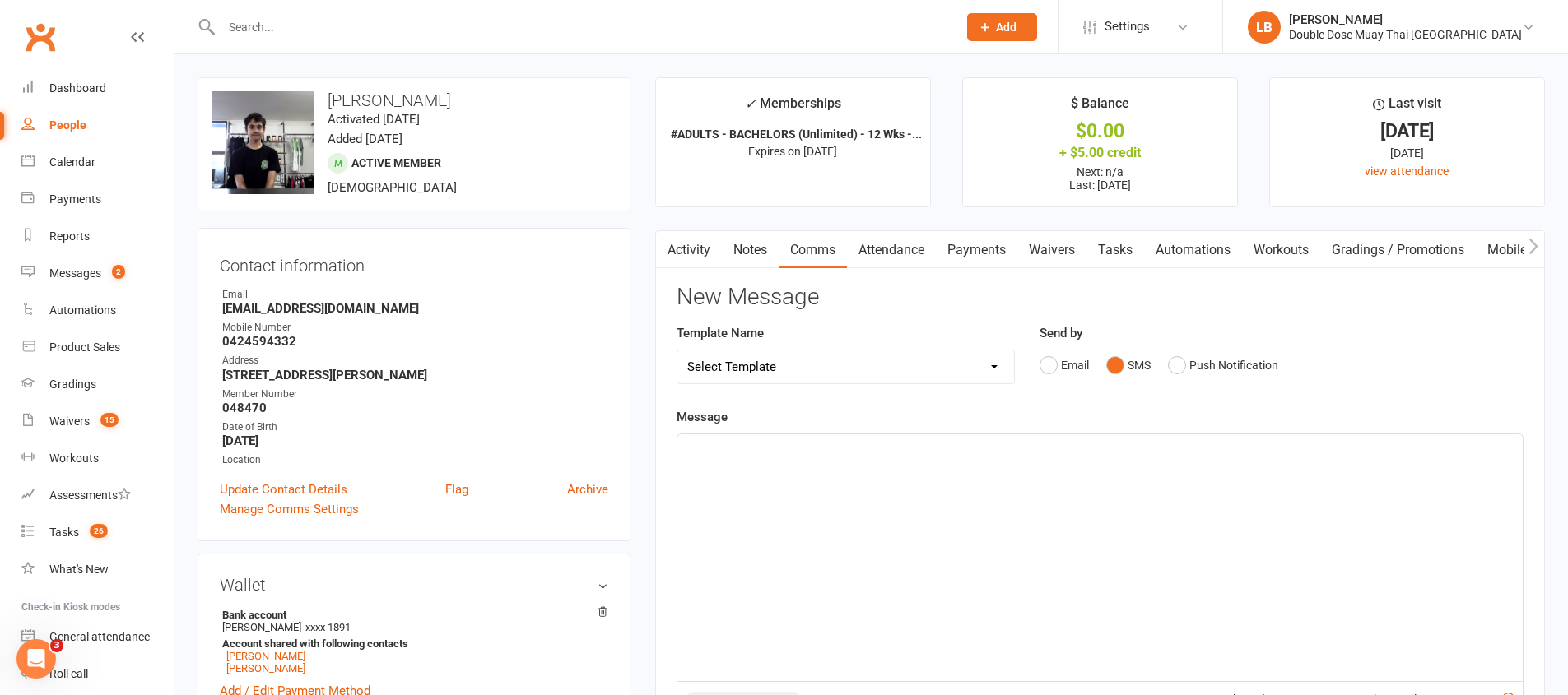
click at [1105, 539] on div "﻿" at bounding box center [1100, 557] width 846 height 246
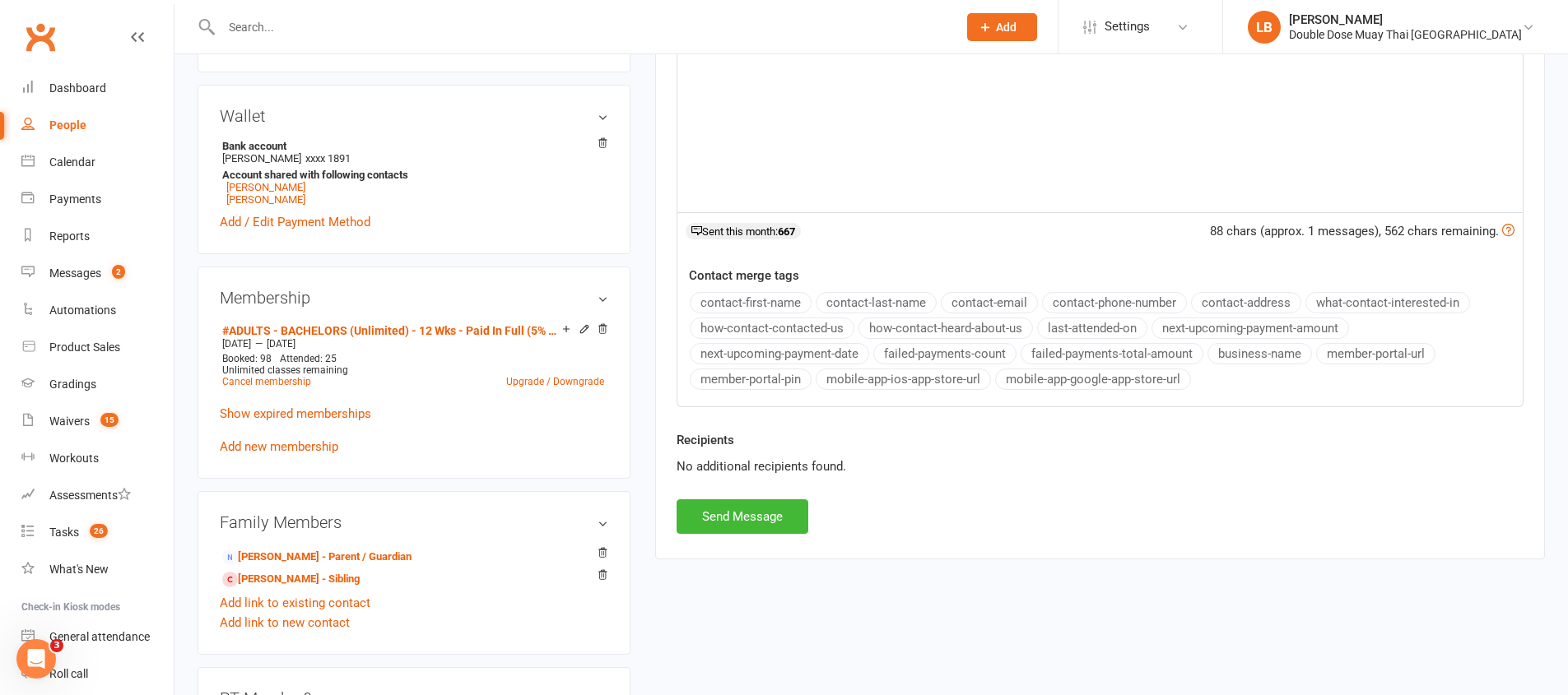
scroll to position [789, 0]
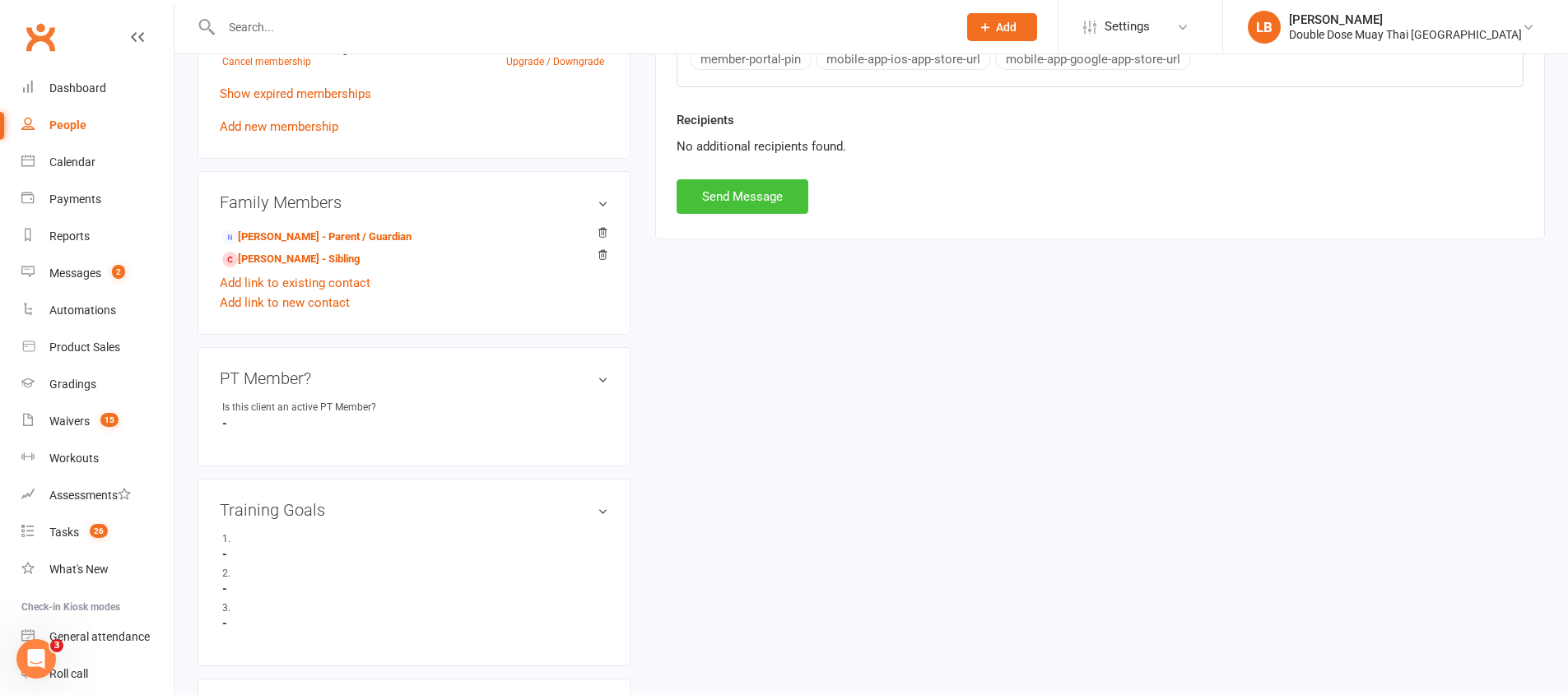
click at [804, 212] on button "Send Message" at bounding box center [743, 196] width 132 height 35
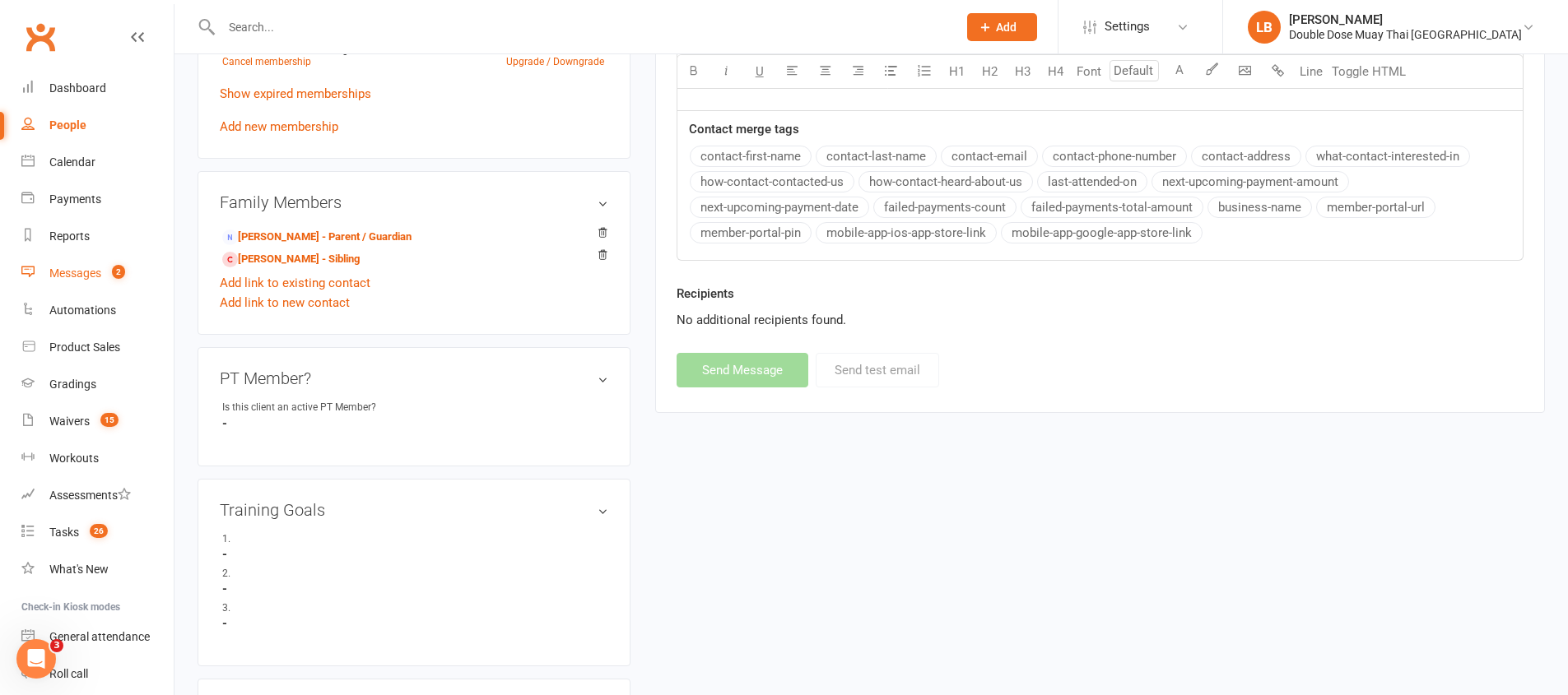
click at [120, 269] on span "2" at bounding box center [118, 271] width 13 height 14
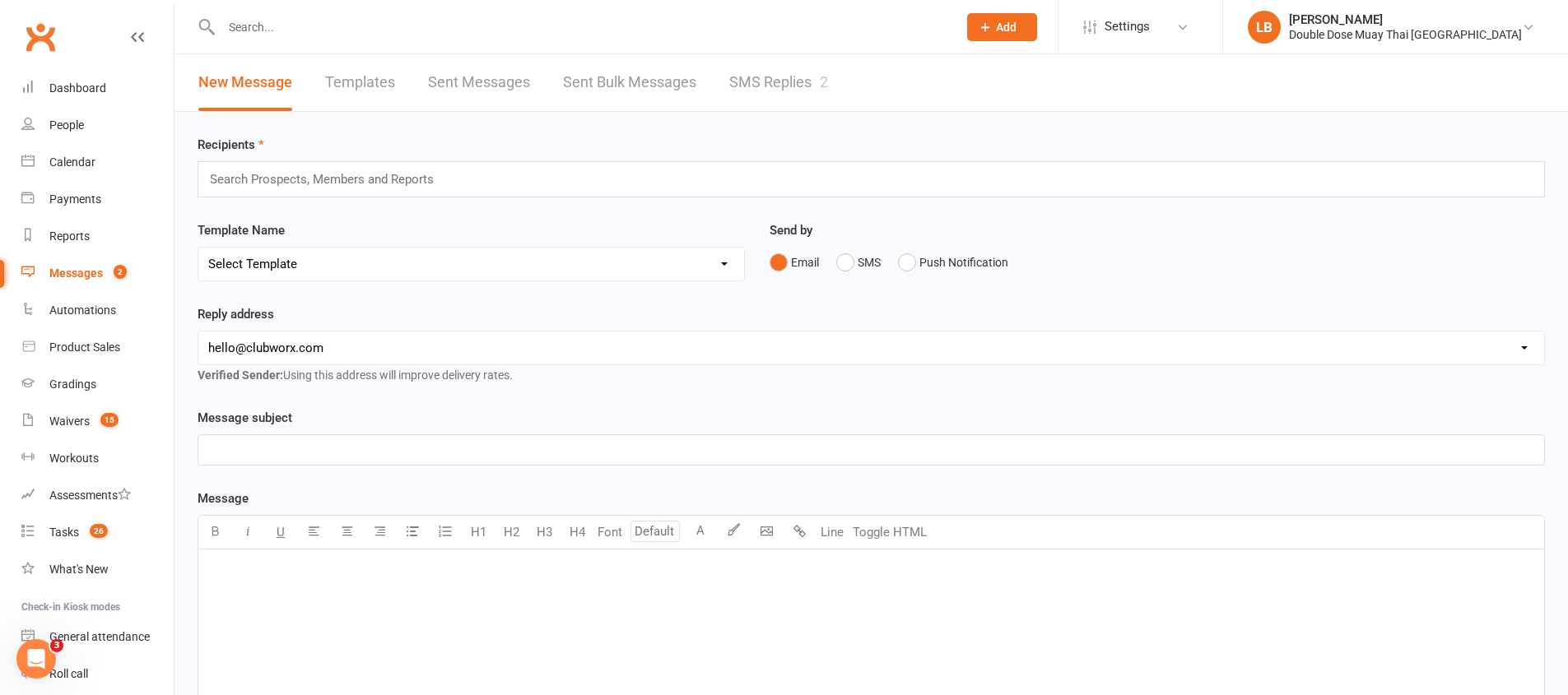
click at [755, 74] on link "SMS Replies 2" at bounding box center [778, 82] width 99 height 57
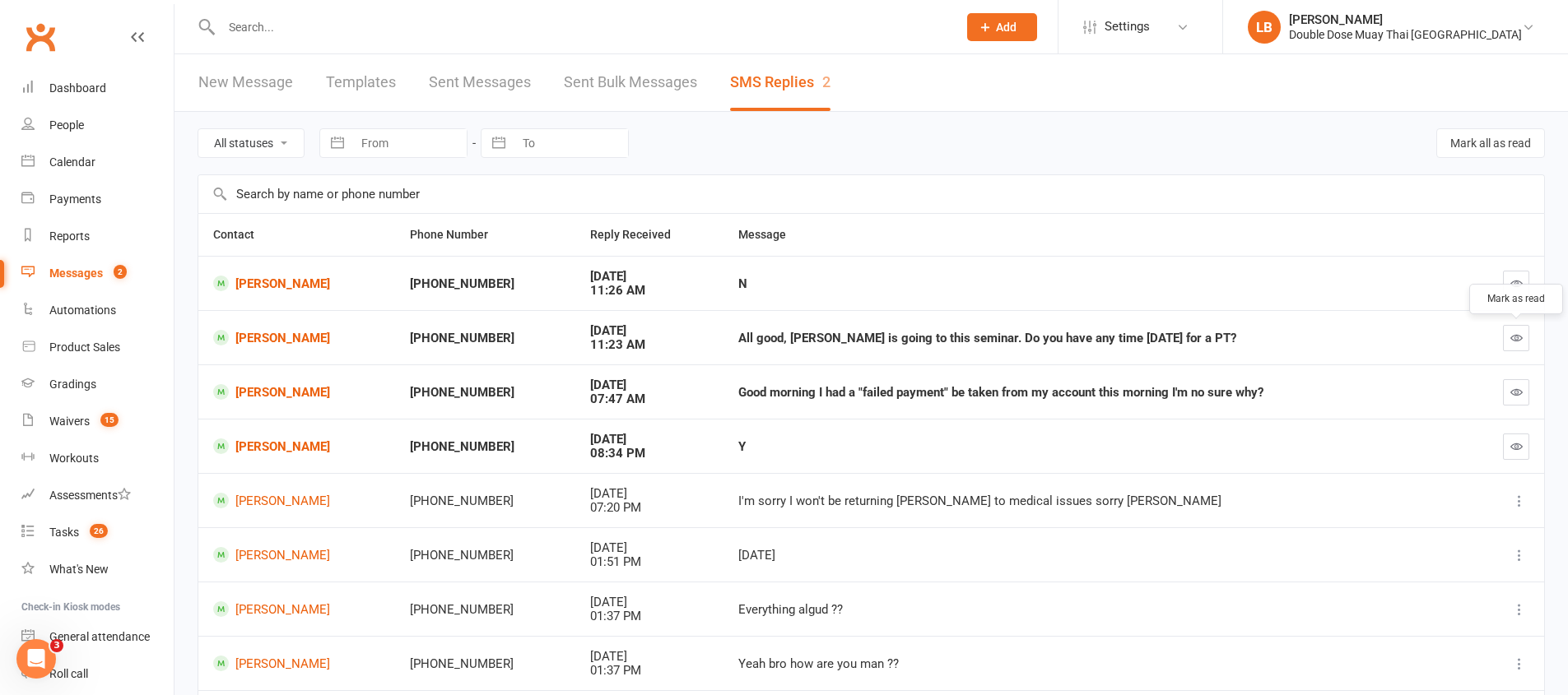
click at [1527, 340] on button "button" at bounding box center [1516, 338] width 26 height 26
